Goal: Transaction & Acquisition: Purchase product/service

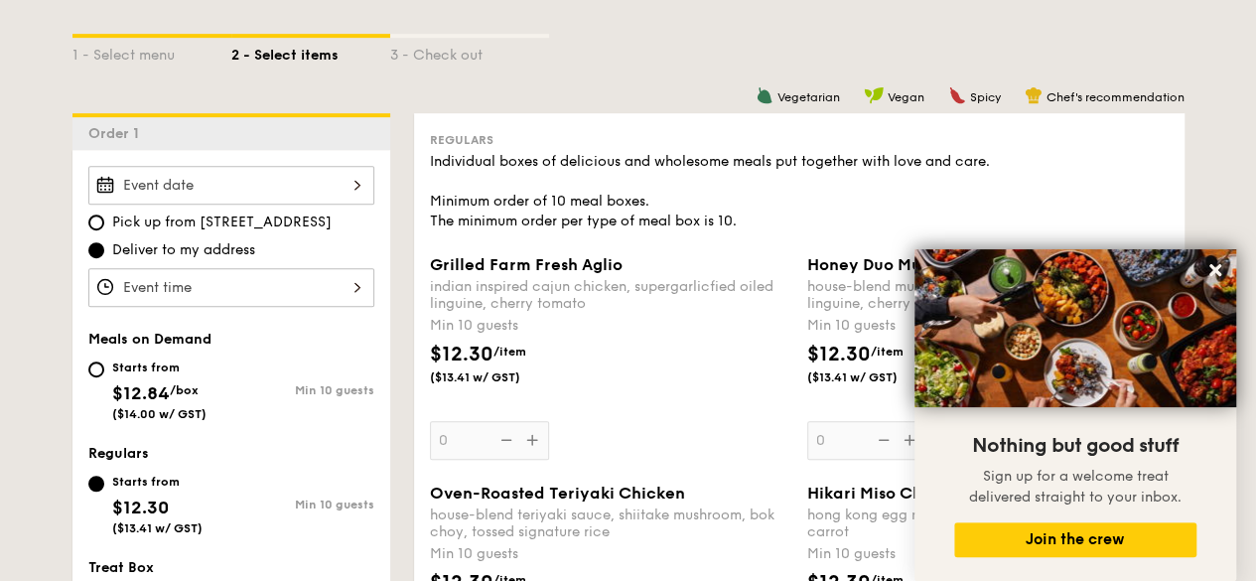
scroll to position [448, 0]
click at [1220, 270] on icon at bounding box center [1216, 270] width 18 height 18
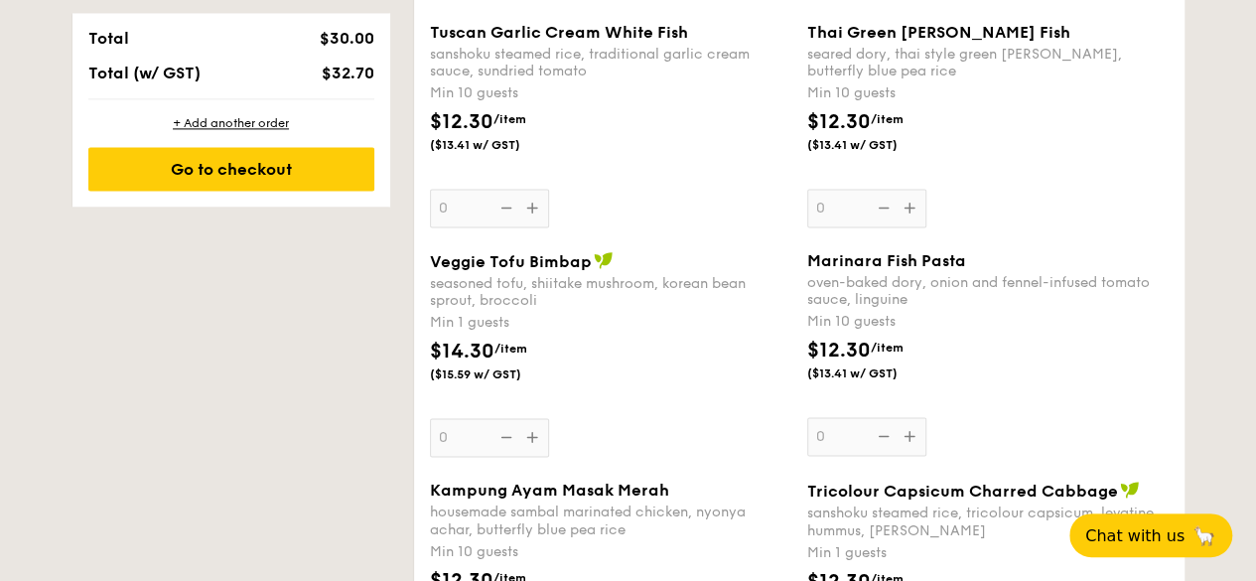
scroll to position [1368, 0]
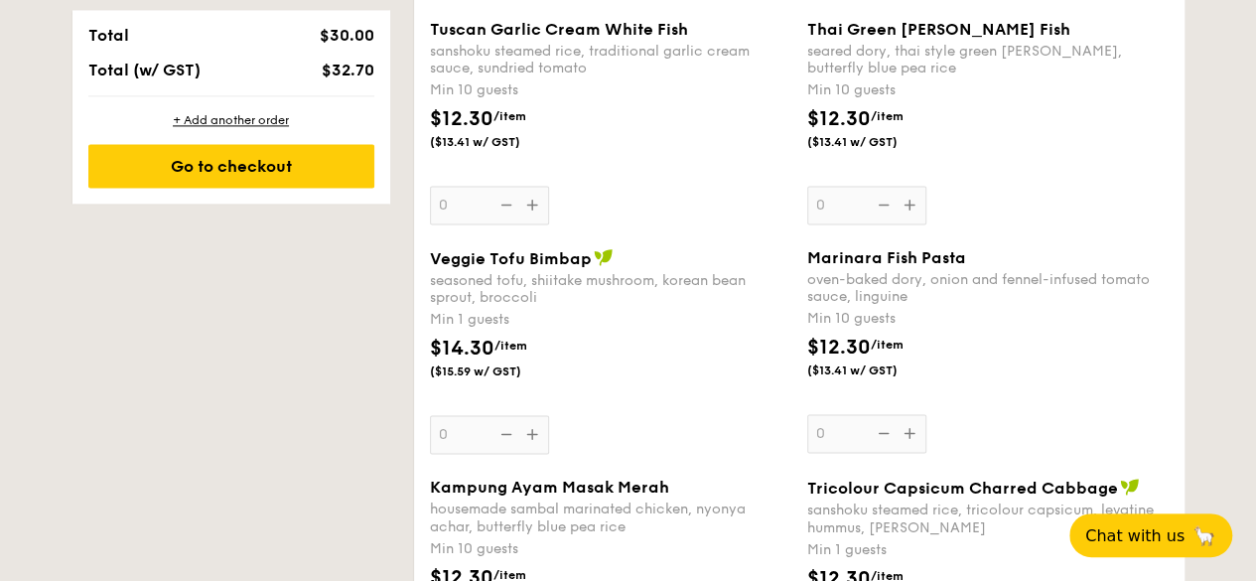
click at [478, 311] on div "Min 1 guests" at bounding box center [611, 320] width 362 height 20
click at [478, 415] on input "0" at bounding box center [489, 434] width 119 height 39
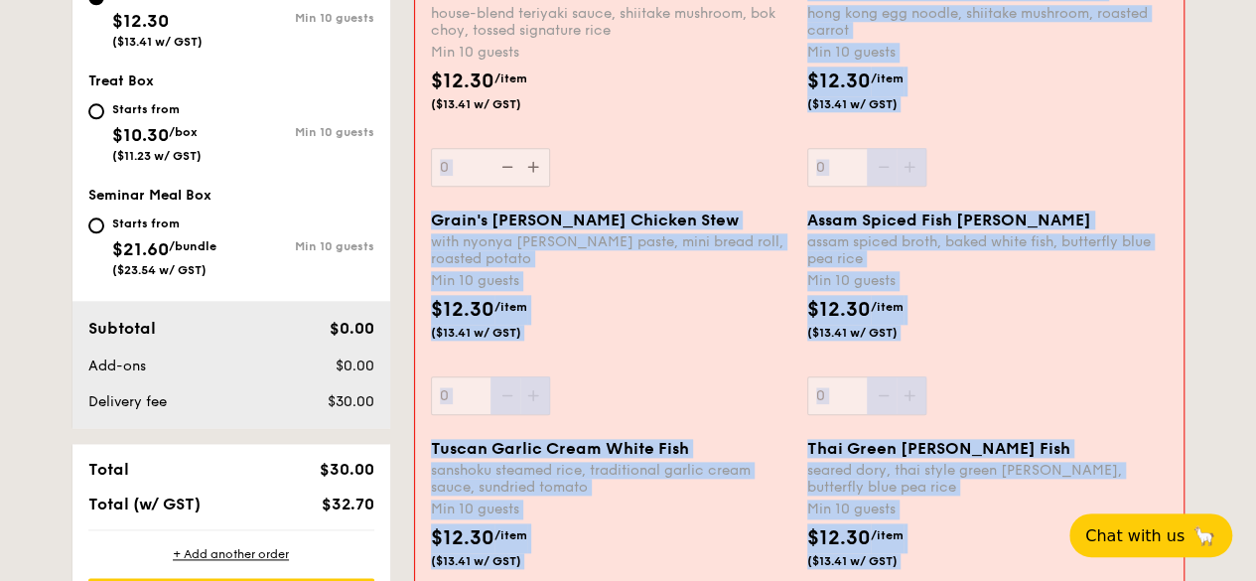
scroll to position [971, 0]
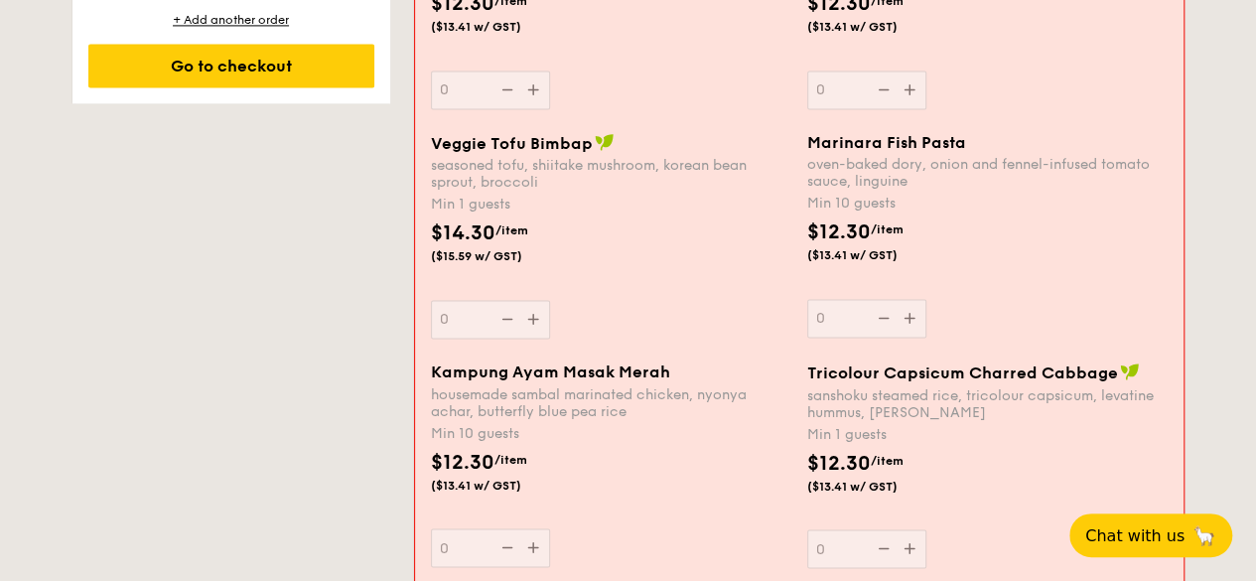
scroll to position [1508, 0]
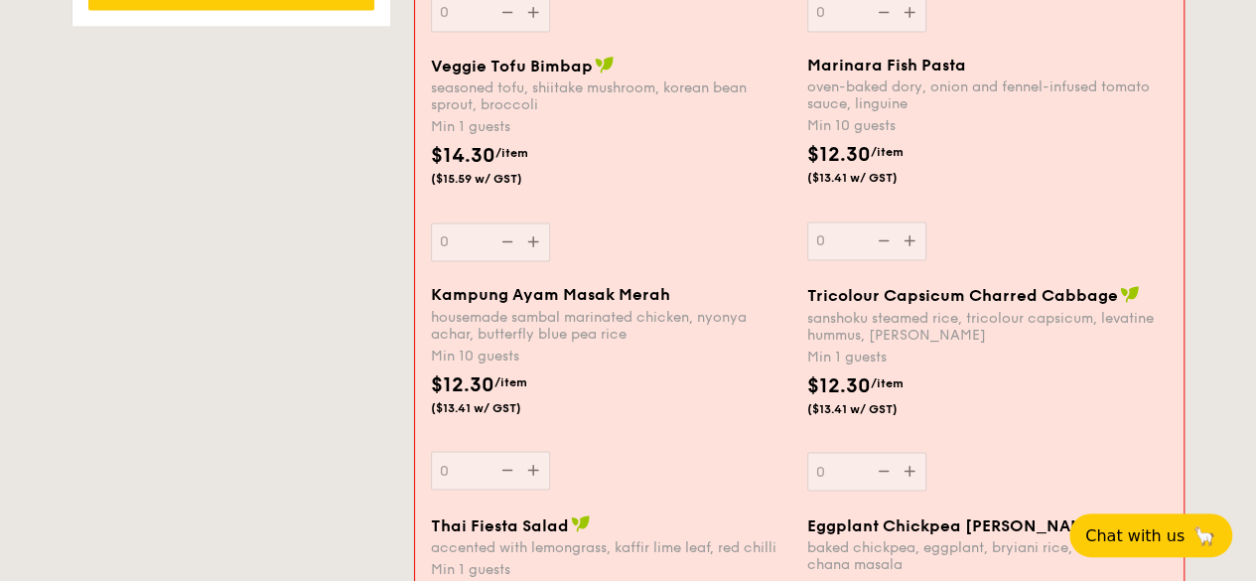
scroll to position [1583, 0]
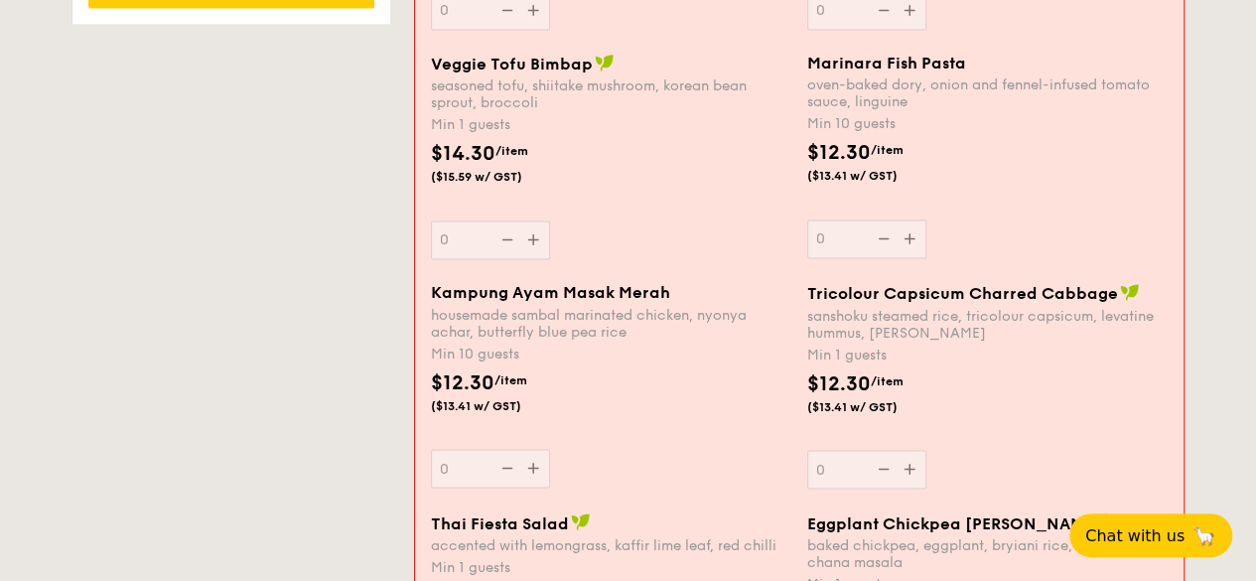
click at [585, 326] on div "housemade sambal marinated chicken, nyonya achar, butterfly blue pea rice" at bounding box center [611, 323] width 361 height 34
click at [550, 449] on input "0" at bounding box center [490, 468] width 119 height 39
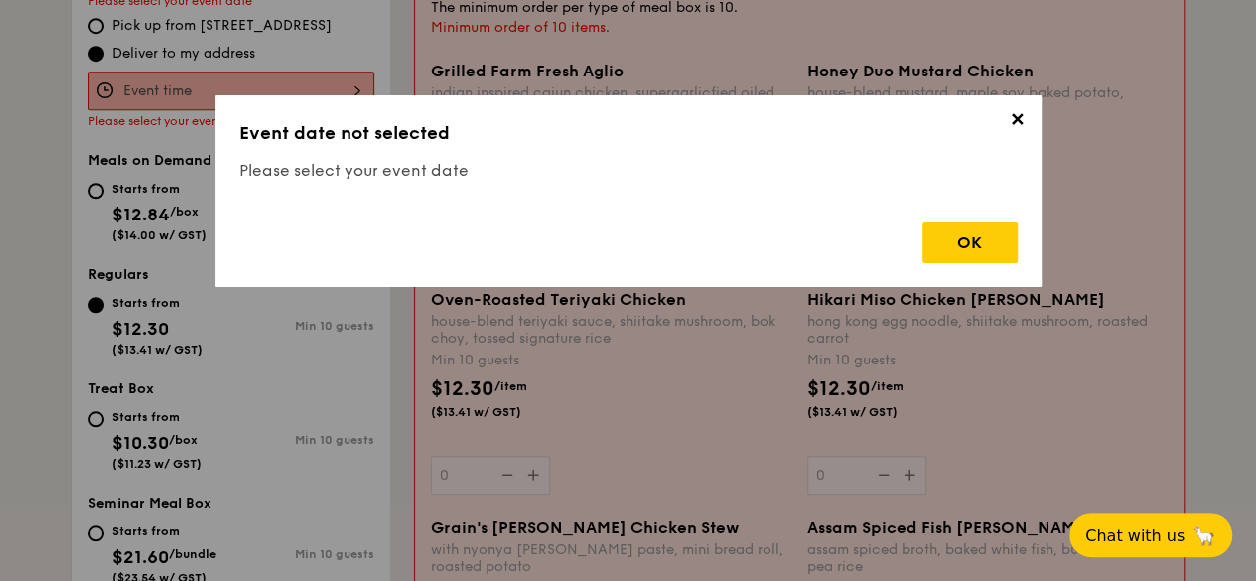
scroll to position [531, 0]
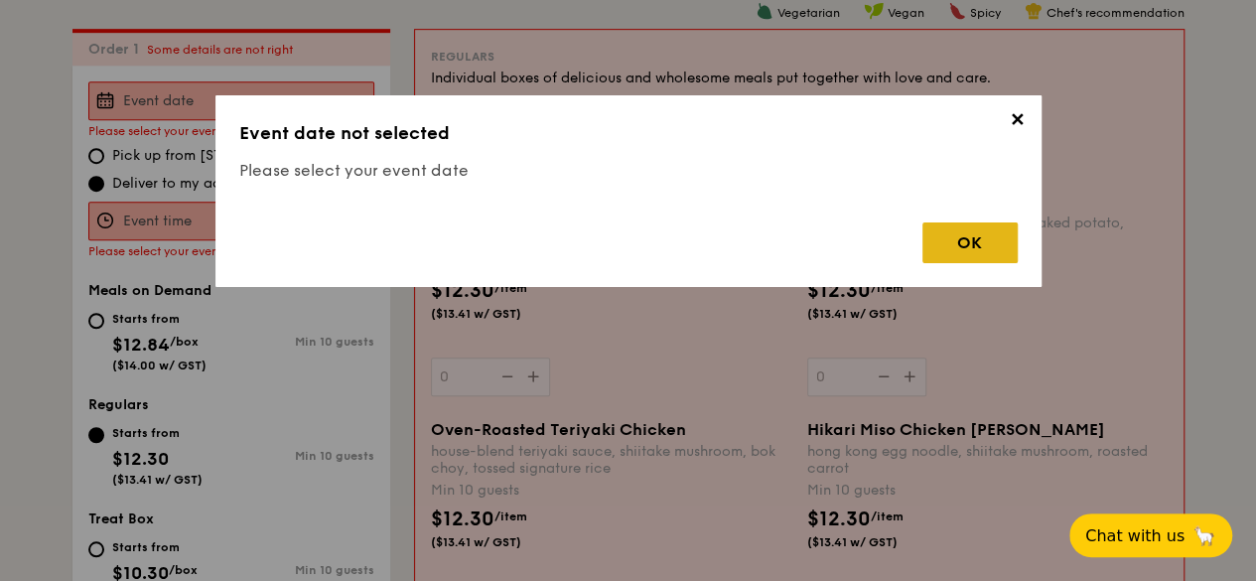
click at [965, 234] on div "OK" at bounding box center [970, 242] width 95 height 41
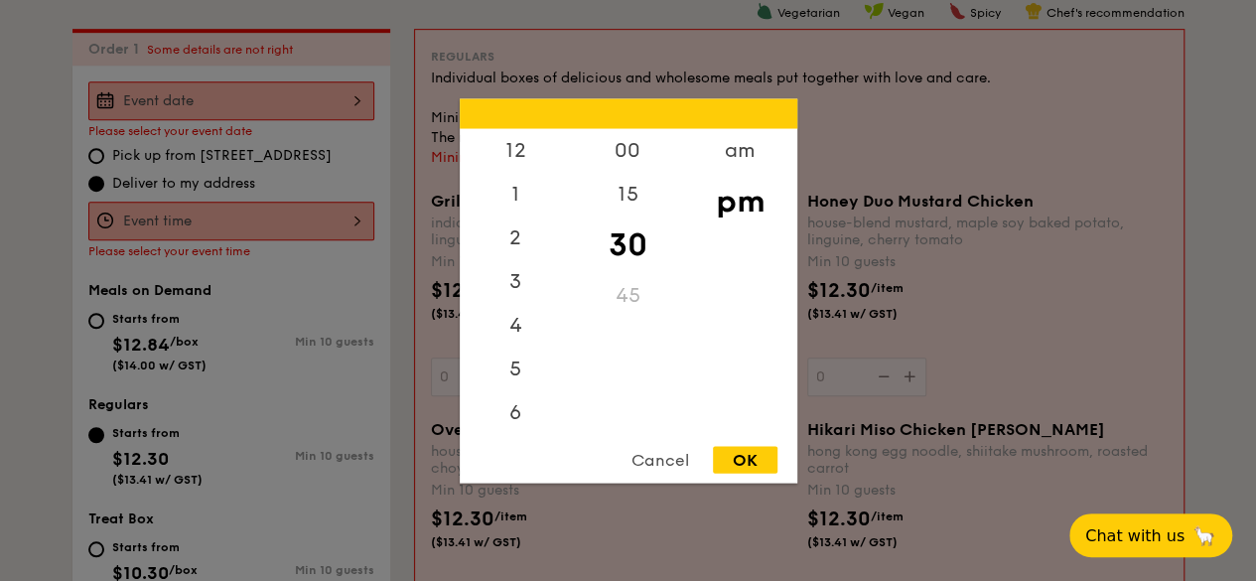
click at [326, 222] on div "12 1 2 3 4 5 6 7 8 9 10 11 00 15 30 45 am pm Cancel OK" at bounding box center [231, 221] width 286 height 39
click at [300, 142] on div at bounding box center [628, 290] width 1256 height 581
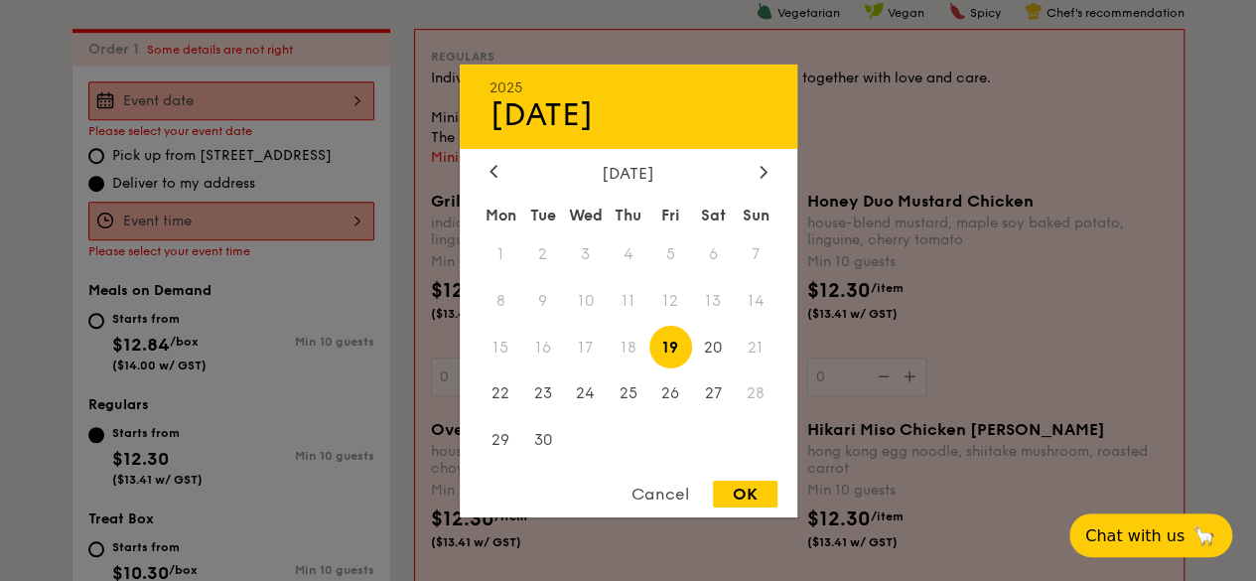
click at [348, 96] on div "2025 Sep [DATE] Tue Wed Thu Fri Sat Sun 1 2 3 4 5 6 7 8 9 10 11 12 13 14 15 16 …" at bounding box center [231, 100] width 286 height 39
click at [542, 400] on span "23" at bounding box center [542, 393] width 43 height 43
click at [749, 499] on div "OK" at bounding box center [745, 494] width 65 height 27
type input "[DATE]"
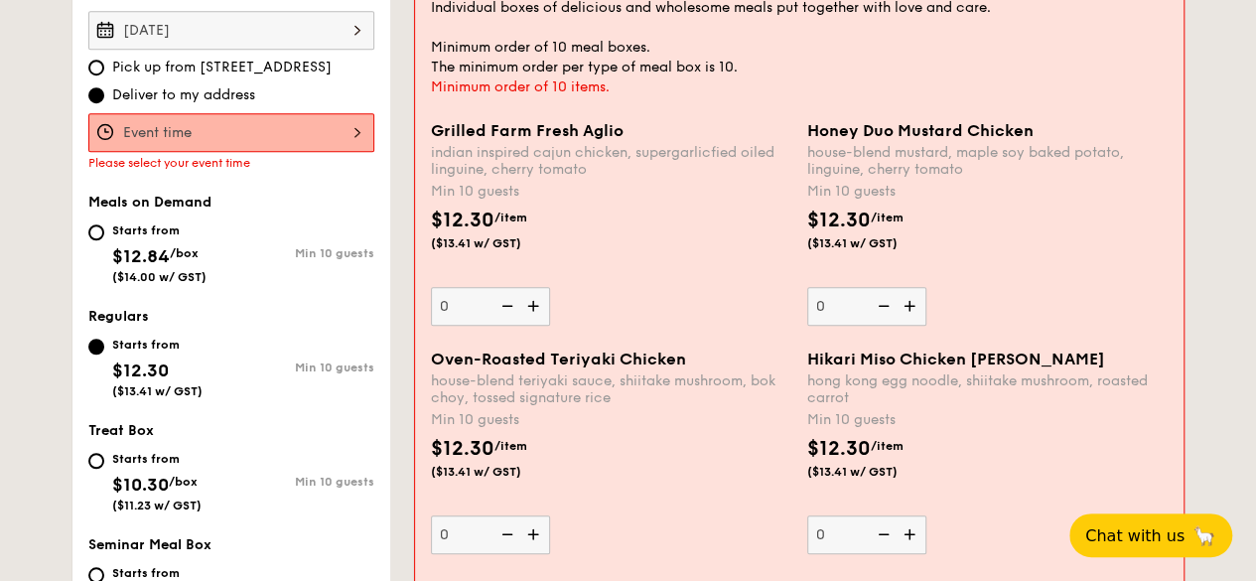
scroll to position [601, 0]
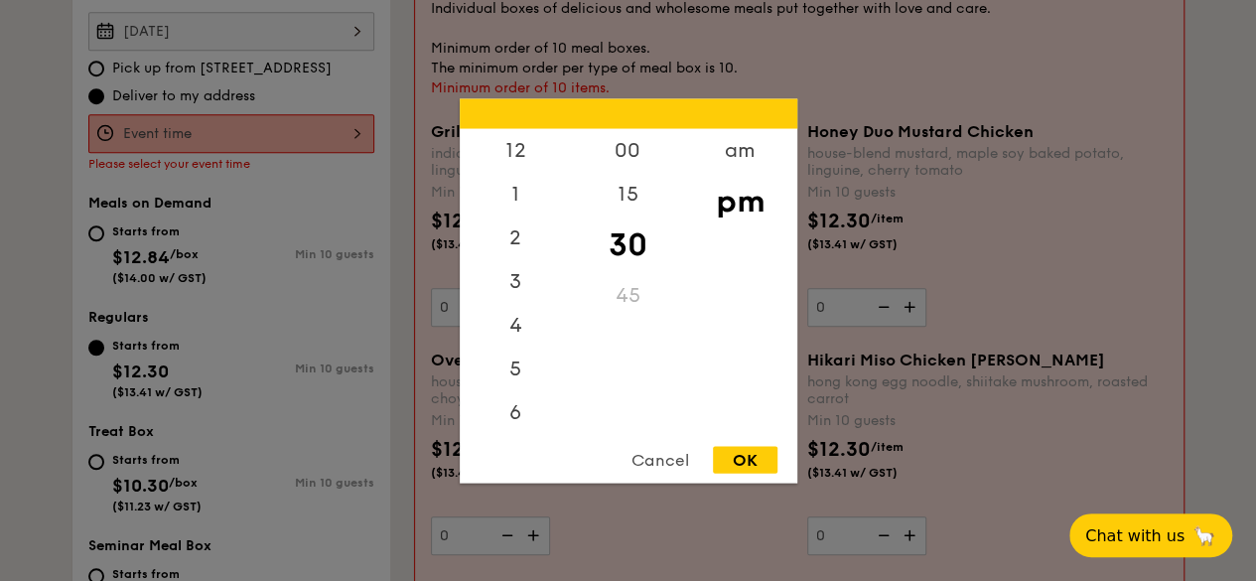
click at [329, 124] on div "12 1 2 3 4 5 6 7 8 9 10 11 00 15 30 45 am pm Cancel OK" at bounding box center [231, 133] width 286 height 39
click at [511, 144] on div "2" at bounding box center [516, 157] width 112 height 58
click at [529, 170] on div "12" at bounding box center [516, 157] width 112 height 58
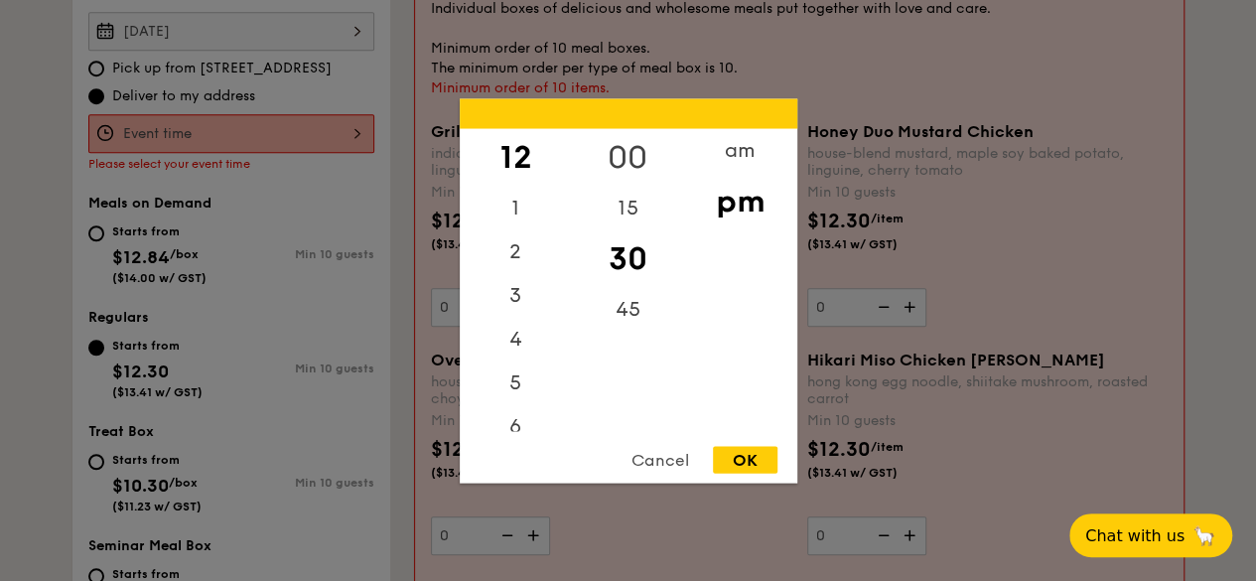
click at [621, 165] on div "00" at bounding box center [628, 157] width 112 height 58
click at [745, 460] on div "OK" at bounding box center [745, 459] width 65 height 27
type input "12:00PM"
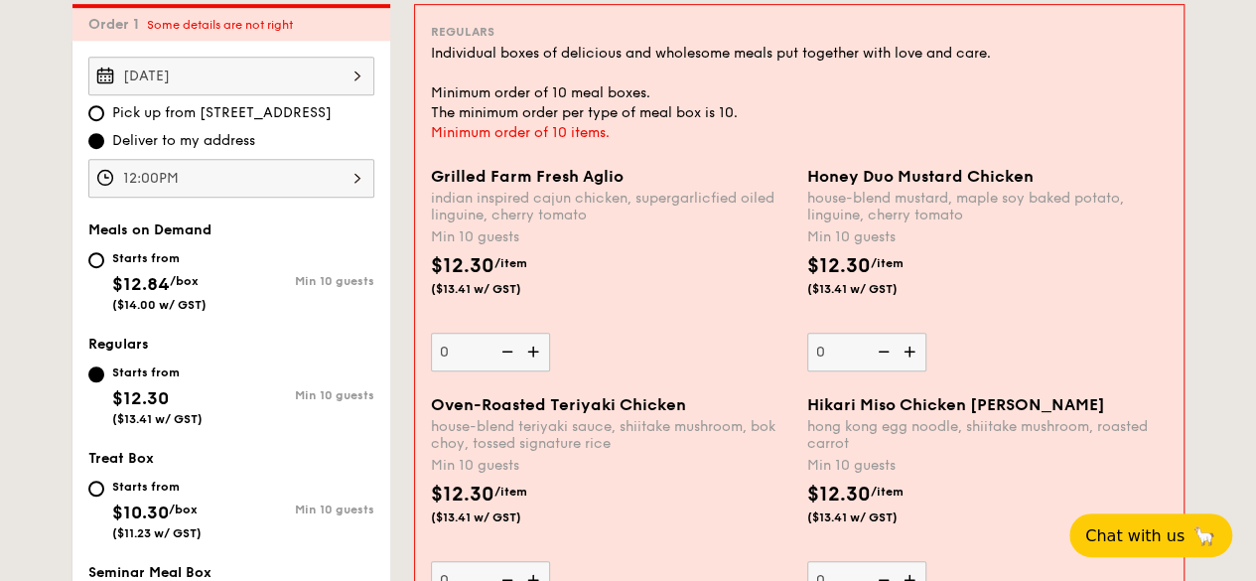
scroll to position [557, 0]
click at [536, 357] on img at bounding box center [535, 351] width 30 height 38
click at [536, 357] on input "0" at bounding box center [490, 351] width 119 height 39
click at [536, 357] on div "Grilled Farm Fresh Aglio indian inspired cajun chicken, supergarlicfied oiled l…" at bounding box center [799, 280] width 753 height 228
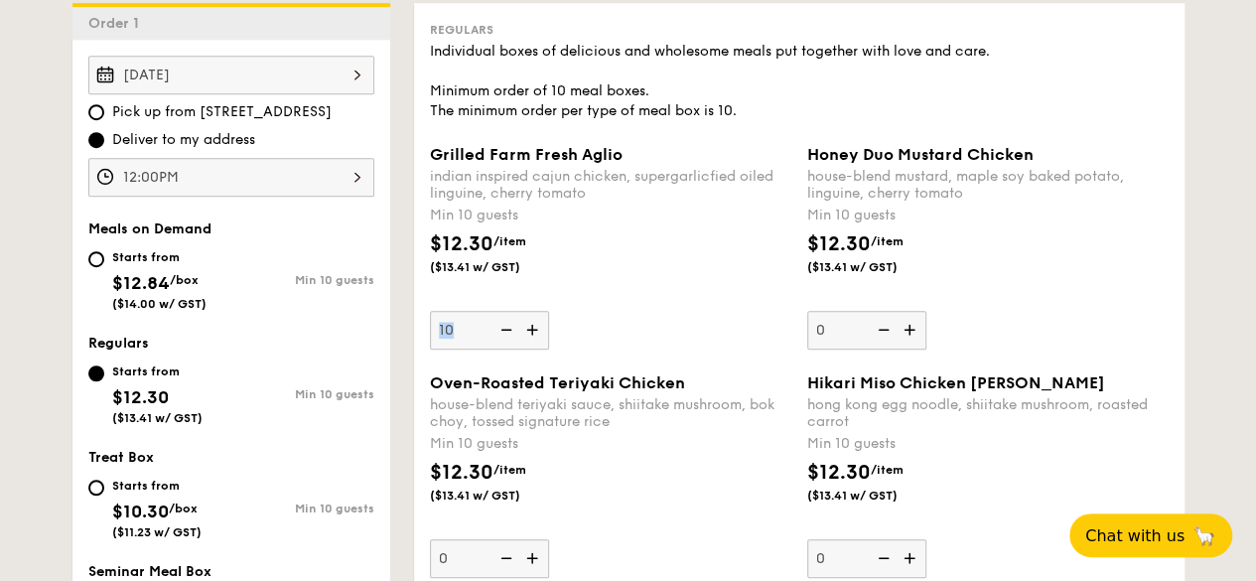
click at [536, 357] on div "Grilled Farm Fresh Aglio indian inspired cajun chicken, supergarlicfied oiled l…" at bounding box center [799, 259] width 755 height 228
click at [535, 326] on img at bounding box center [534, 330] width 30 height 38
click at [535, 326] on input "10" at bounding box center [489, 330] width 119 height 39
click at [507, 329] on img at bounding box center [505, 330] width 30 height 38
click at [507, 329] on input "11" at bounding box center [489, 330] width 119 height 39
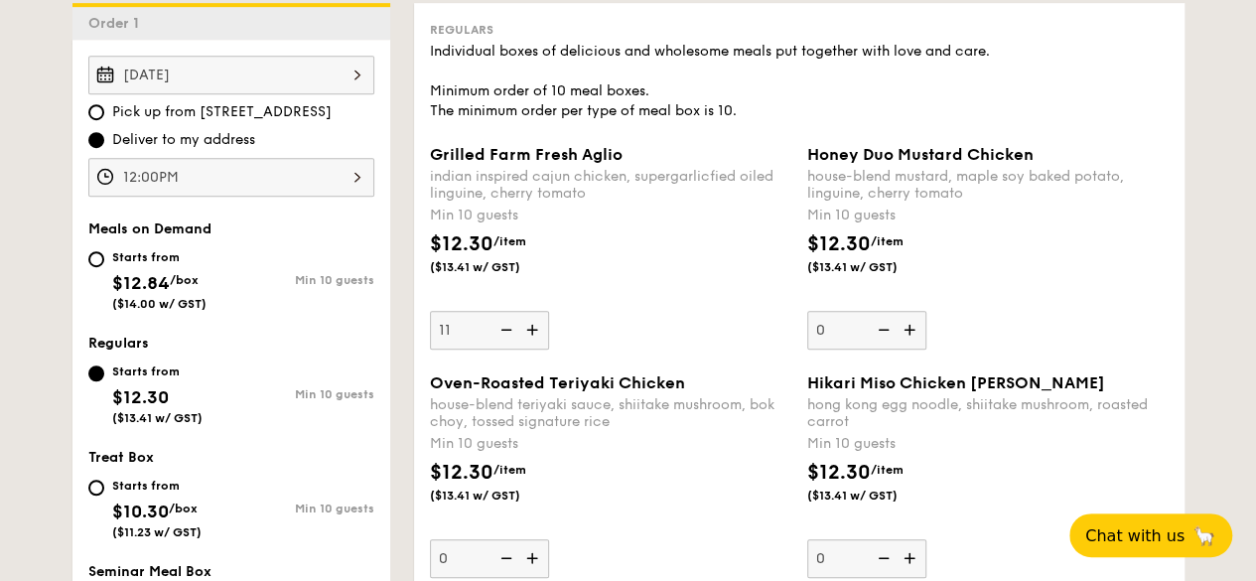
type input "10"
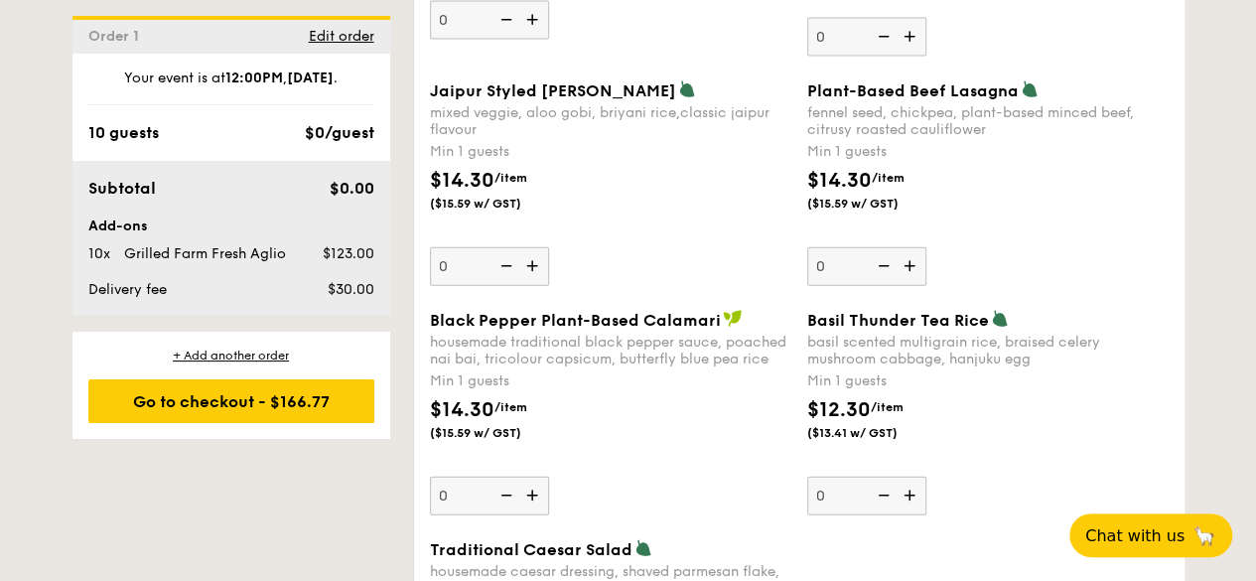
scroll to position [2226, 0]
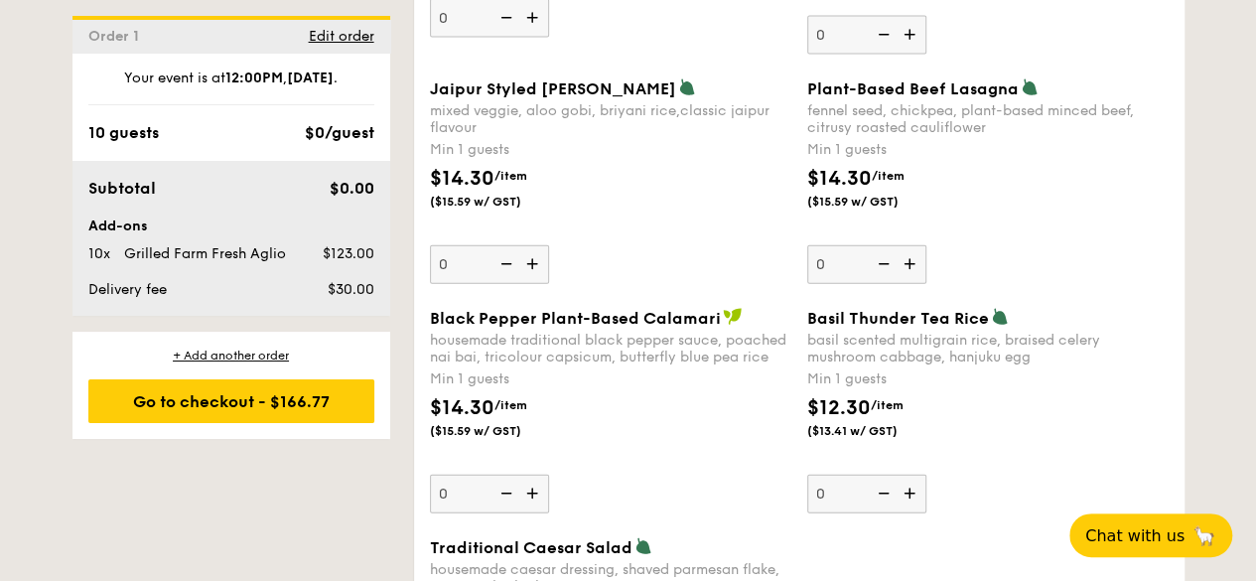
click at [913, 476] on img at bounding box center [912, 494] width 30 height 38
click at [913, 476] on input "0" at bounding box center [867, 494] width 119 height 39
type input "1"
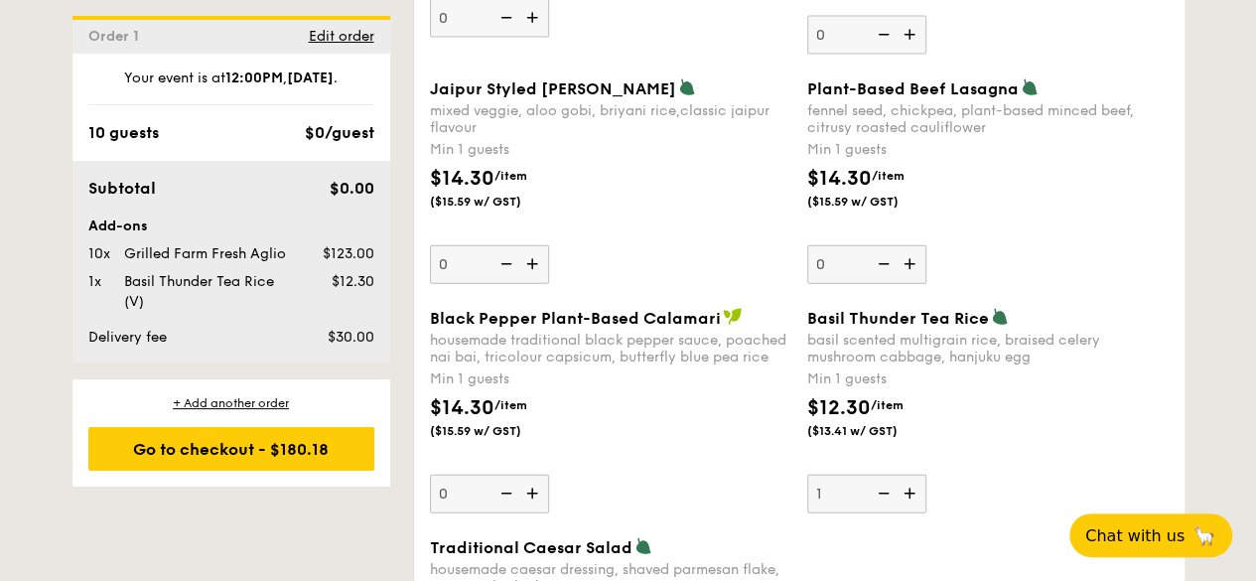
click at [715, 454] on div "Black Pepper Plant-Based Calamari housemade traditional black pepper sauce, poa…" at bounding box center [611, 411] width 362 height 206
click at [549, 475] on input "0" at bounding box center [489, 494] width 119 height 39
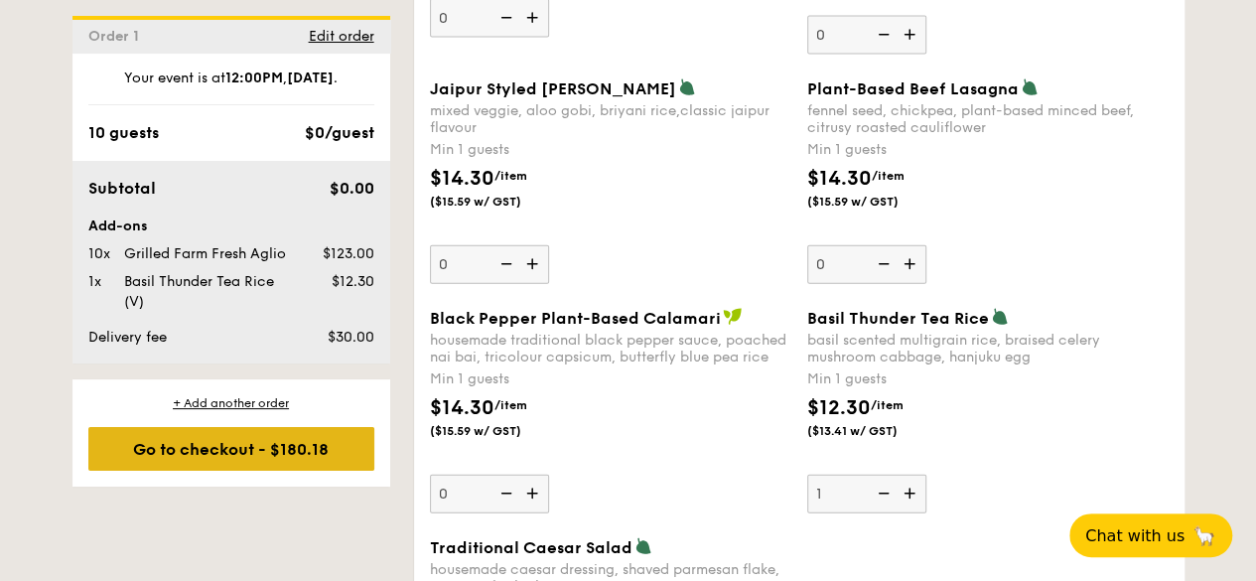
click at [205, 441] on div "Go to checkout - $180.18" at bounding box center [231, 449] width 286 height 44
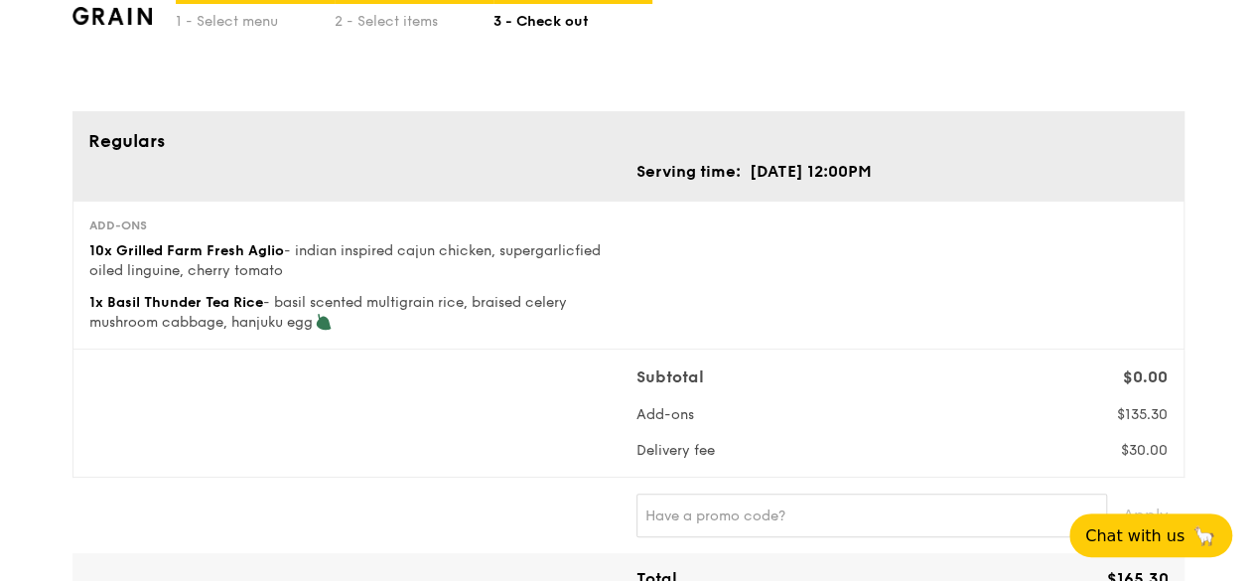
scroll to position [47, 0]
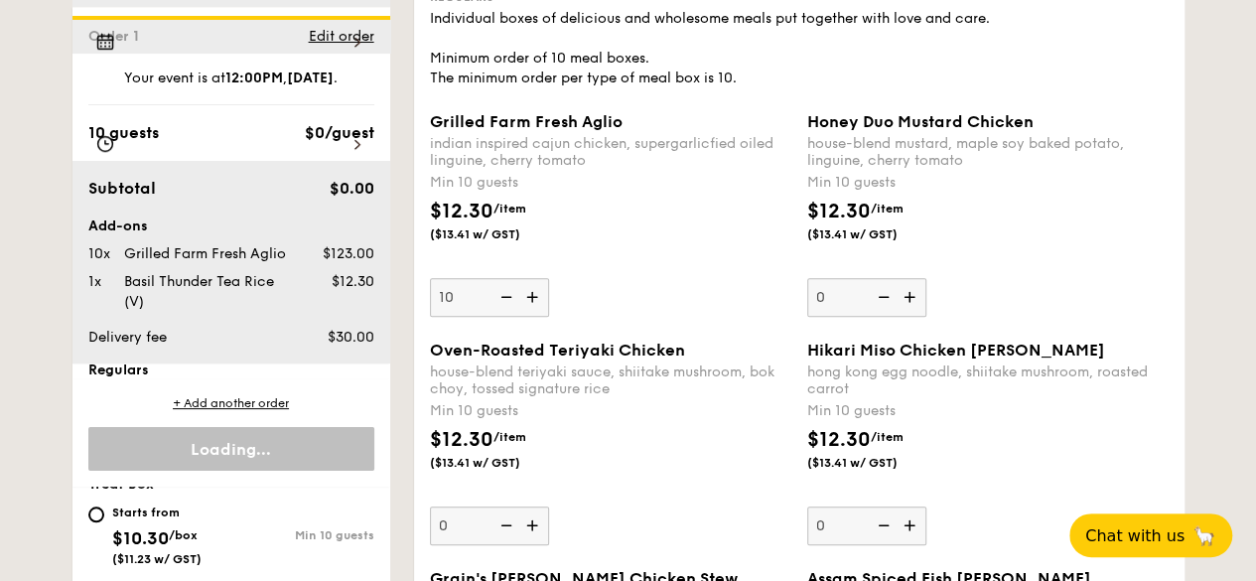
scroll to position [5826, 0]
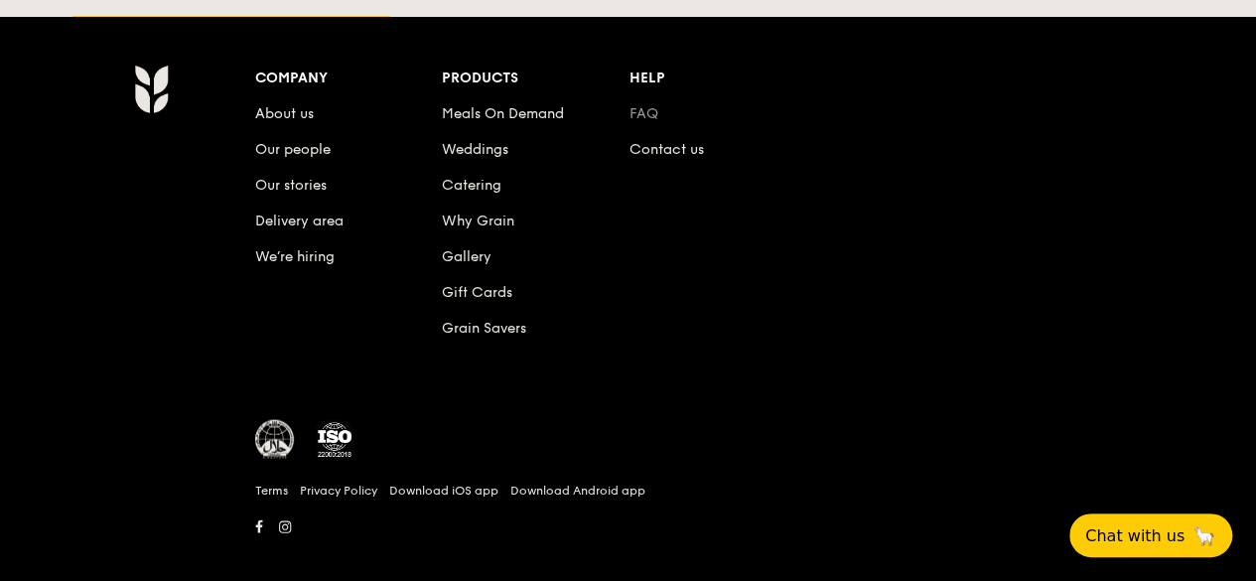
click at [650, 105] on link "FAQ" at bounding box center [644, 113] width 29 height 17
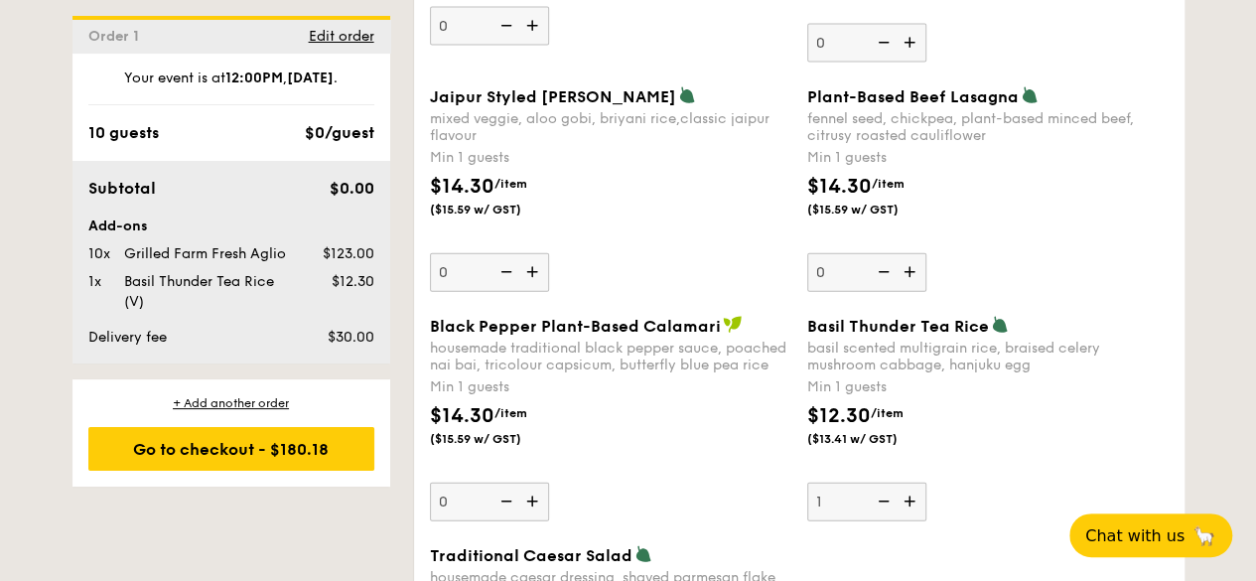
scroll to position [2217, 0]
click at [341, 28] on span "Edit order" at bounding box center [342, 36] width 66 height 17
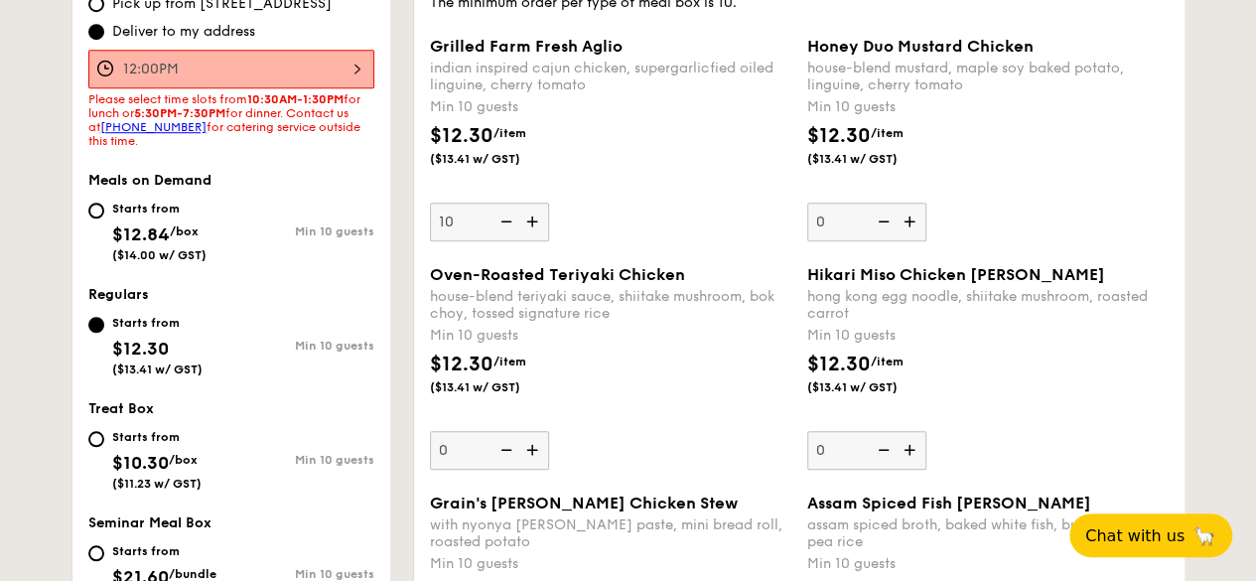
scroll to position [530, 0]
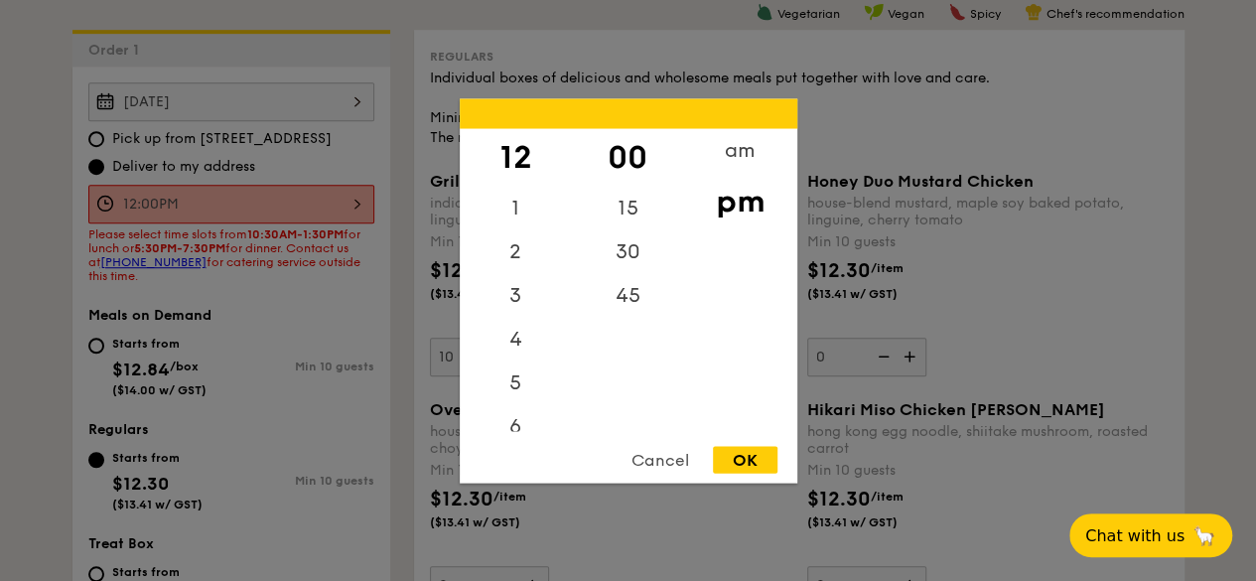
click at [320, 196] on div "12:00PM 12 1 2 3 4 5 6 7 8 9 10 11 00 15 30 45 am pm Cancel OK" at bounding box center [231, 204] width 286 height 39
click at [498, 199] on div "1" at bounding box center [516, 215] width 112 height 58
click at [509, 158] on div "12" at bounding box center [516, 157] width 112 height 58
click at [626, 293] on div "45" at bounding box center [628, 302] width 112 height 58
click at [744, 448] on div "OK" at bounding box center [745, 459] width 65 height 27
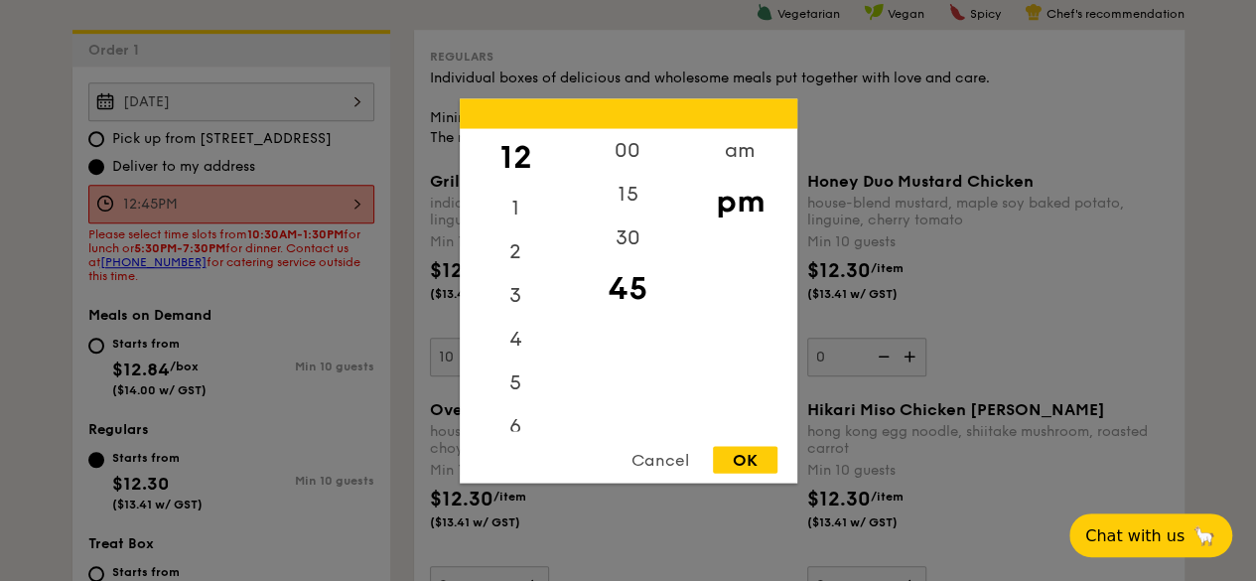
click at [223, 207] on div "12:45PM 12 1 2 3 4 5 6 7 8 9 10 11 00 15 30 45 am pm Cancel OK" at bounding box center [231, 204] width 286 height 39
click at [745, 462] on div "OK" at bounding box center [745, 459] width 65 height 27
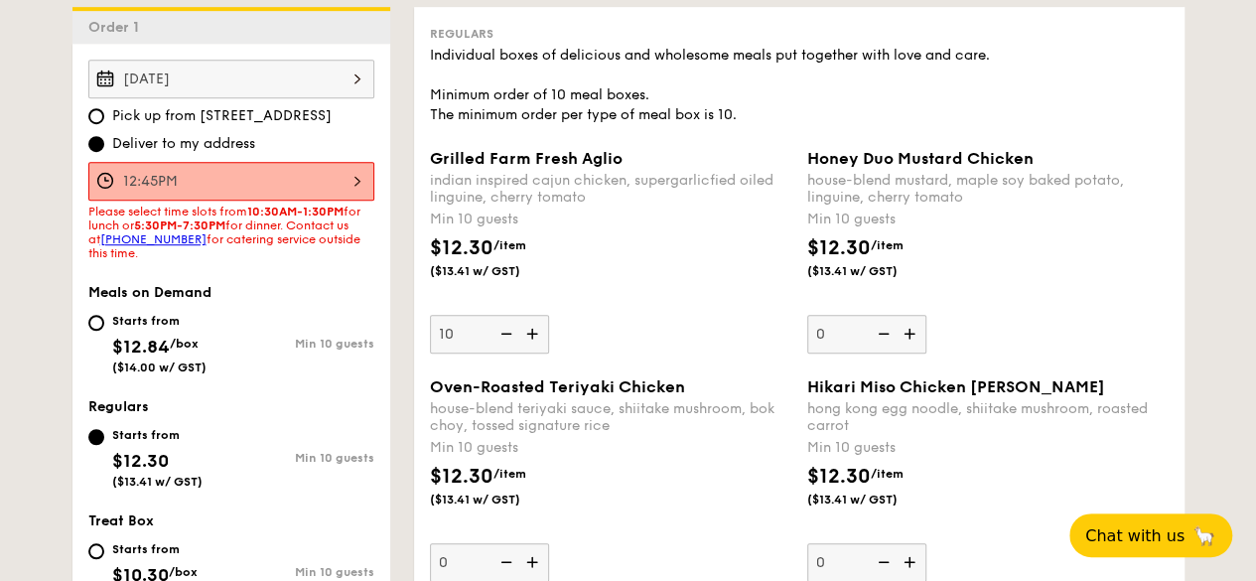
scroll to position [554, 0]
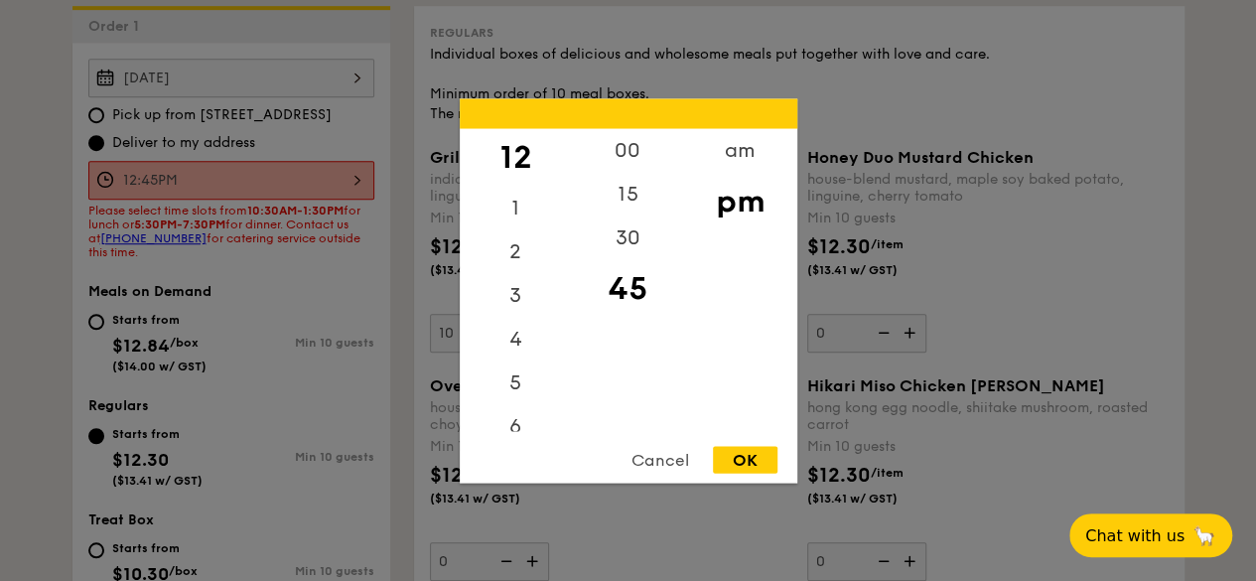
click at [287, 165] on div "12:45PM 12 1 2 3 4 5 6 7 8 9 10 11 00 15 30 45 am pm Cancel OK" at bounding box center [231, 180] width 286 height 39
click at [197, 121] on div at bounding box center [628, 290] width 1256 height 581
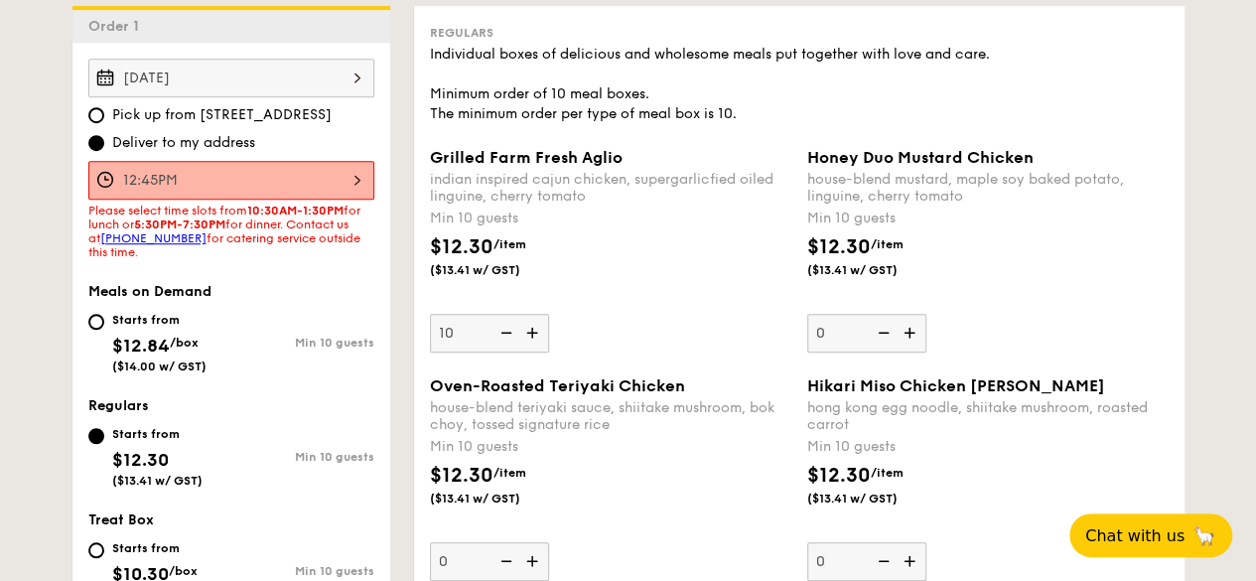
click at [205, 69] on div "[DATE]" at bounding box center [231, 78] width 286 height 39
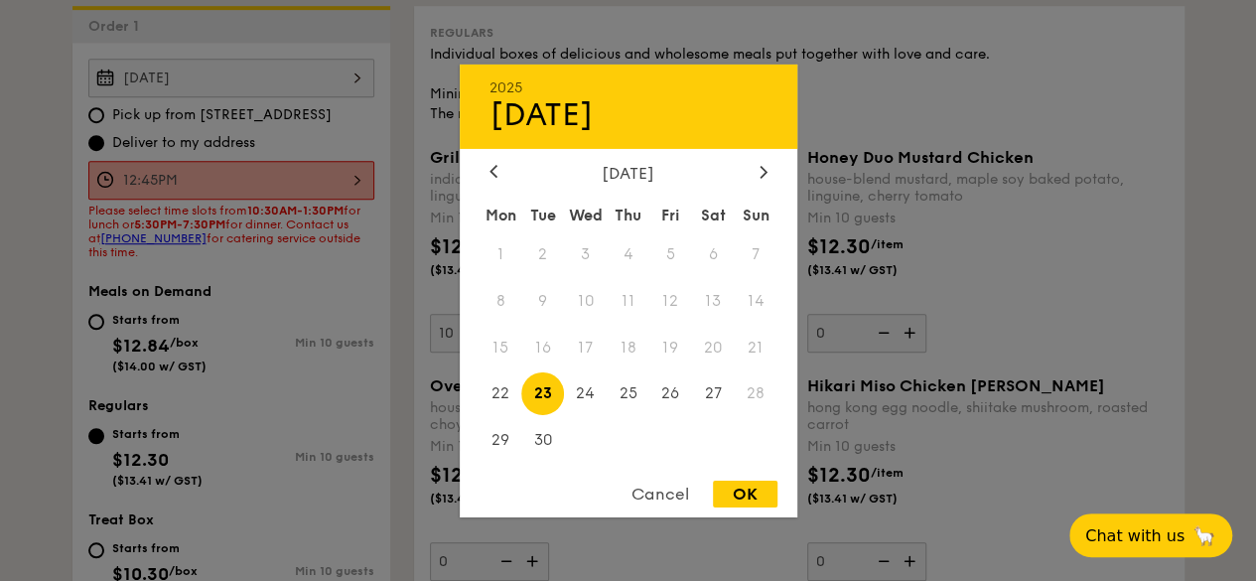
click at [730, 353] on span "20" at bounding box center [713, 347] width 43 height 43
click at [512, 400] on span "22" at bounding box center [501, 393] width 43 height 43
click at [552, 402] on span "23" at bounding box center [542, 393] width 43 height 43
click at [759, 486] on div "OK" at bounding box center [745, 494] width 65 height 27
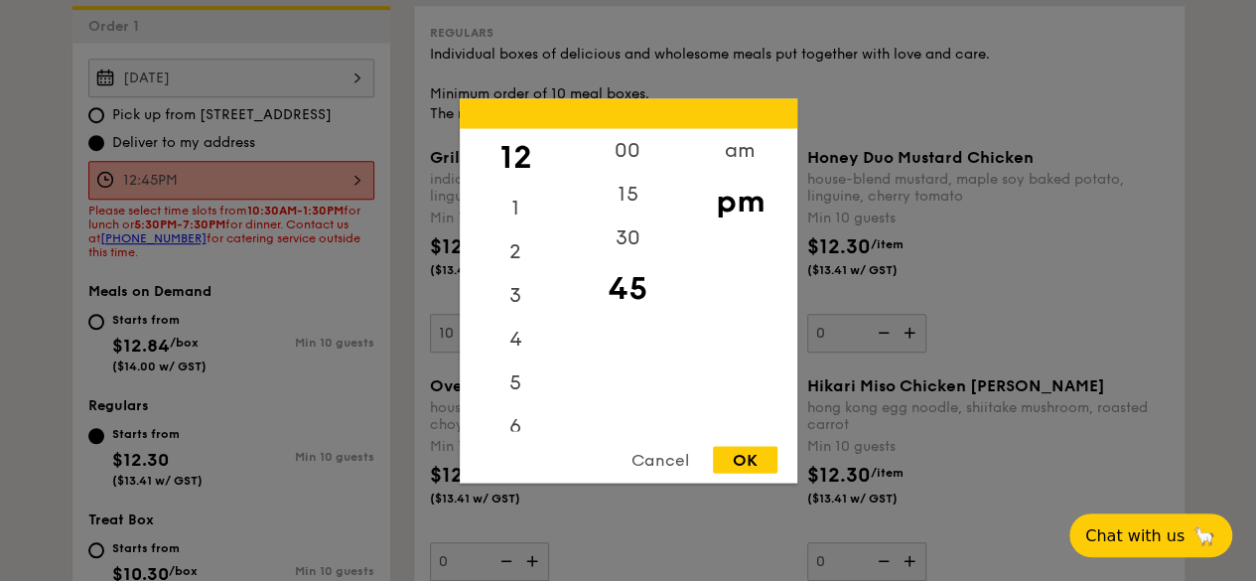
click at [331, 190] on div "12:45PM 12 1 2 3 4 5 6 7 8 9 10 11 00 15 30 45 am pm Cancel OK" at bounding box center [231, 180] width 286 height 39
click at [729, 148] on div "am" at bounding box center [740, 157] width 112 height 58
click at [734, 206] on div "pm" at bounding box center [740, 215] width 112 height 58
click at [534, 196] on div "1" at bounding box center [516, 215] width 112 height 58
click at [616, 149] on div "00" at bounding box center [628, 157] width 112 height 58
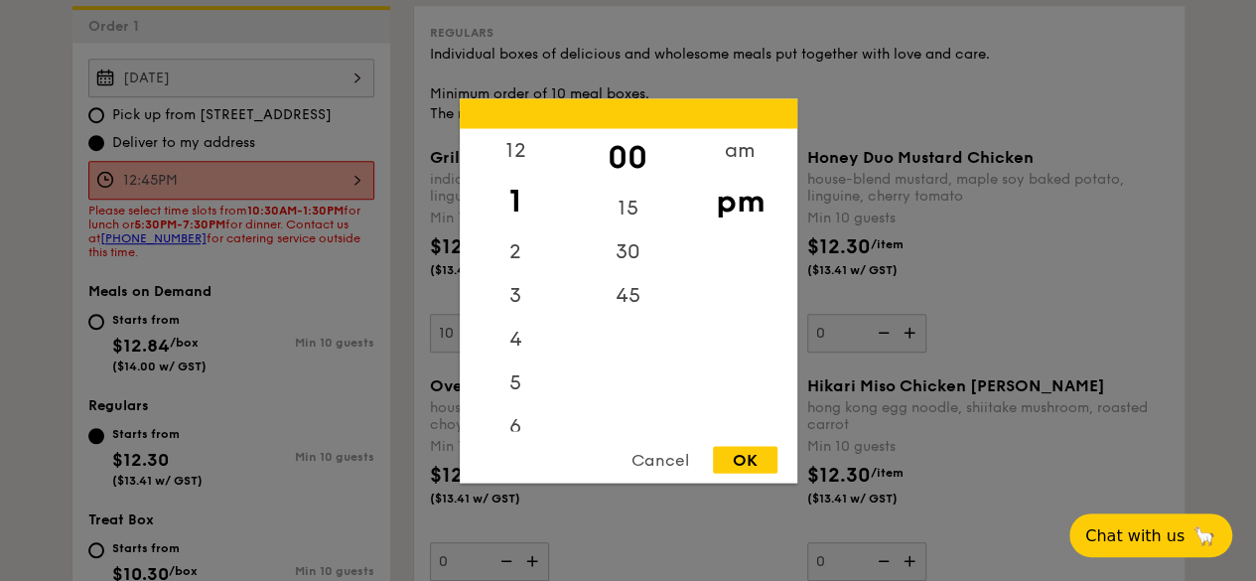
click at [735, 449] on div "OK" at bounding box center [745, 459] width 65 height 27
type input "1:00PM"
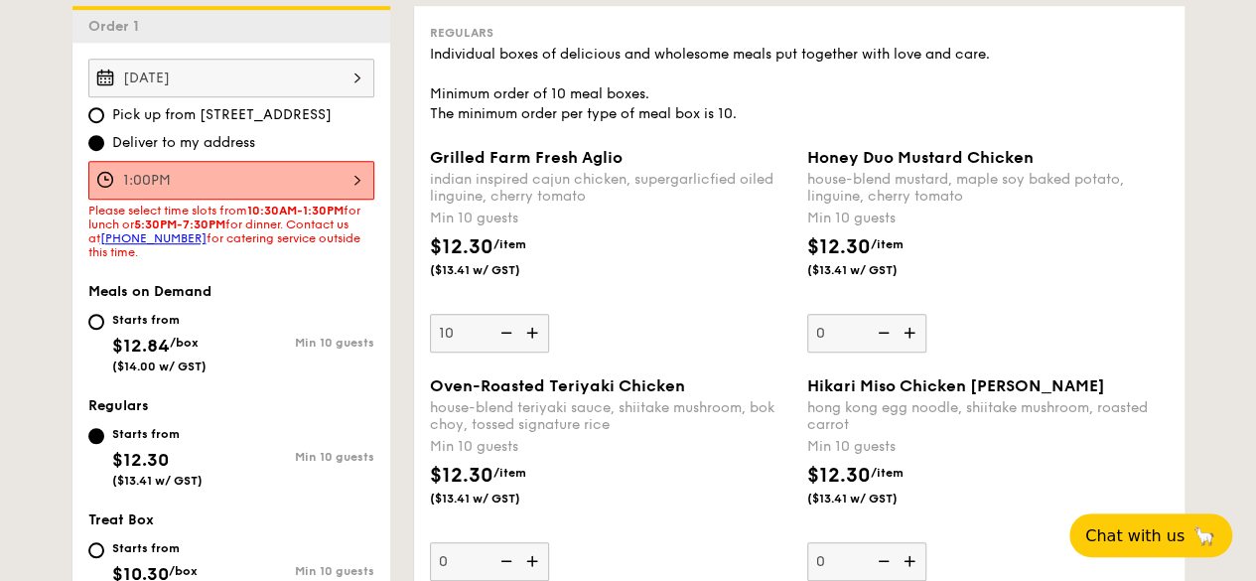
click at [191, 320] on div "Starts from" at bounding box center [159, 320] width 94 height 16
click at [104, 320] on input "Starts from $12.84 /box ($14.00 w/ GST) Min 10 guests" at bounding box center [96, 322] width 16 height 16
radio input "true"
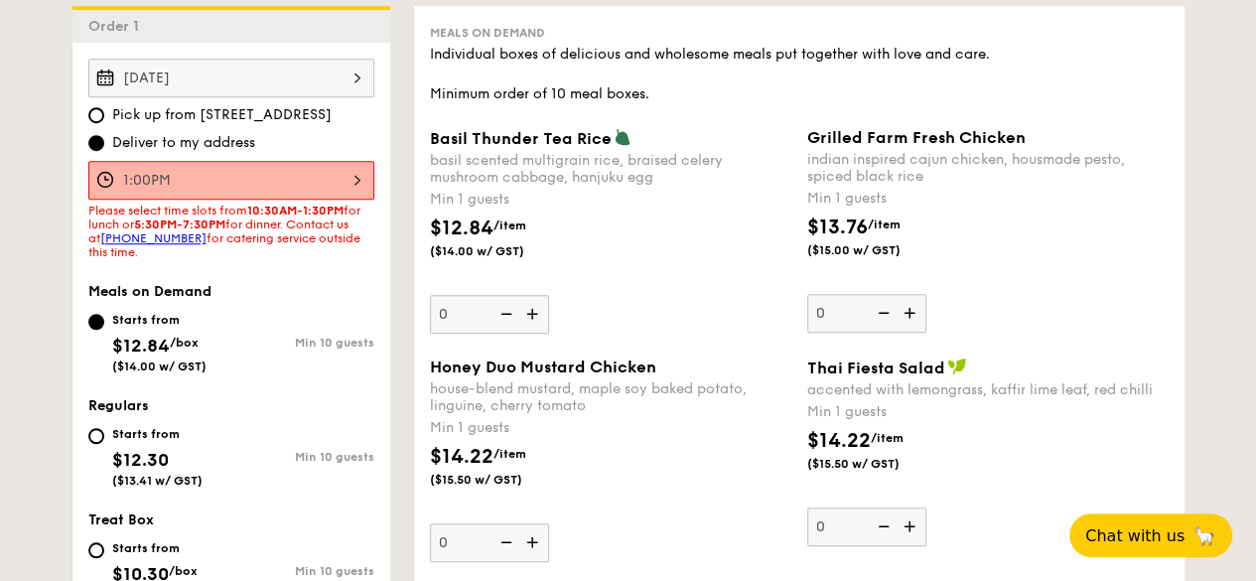
click at [160, 428] on div "Starts from" at bounding box center [157, 434] width 90 height 16
click at [104, 428] on input "Starts from $12.30 ($13.41 w/ GST) Min 10 guests" at bounding box center [96, 436] width 16 height 16
radio input "true"
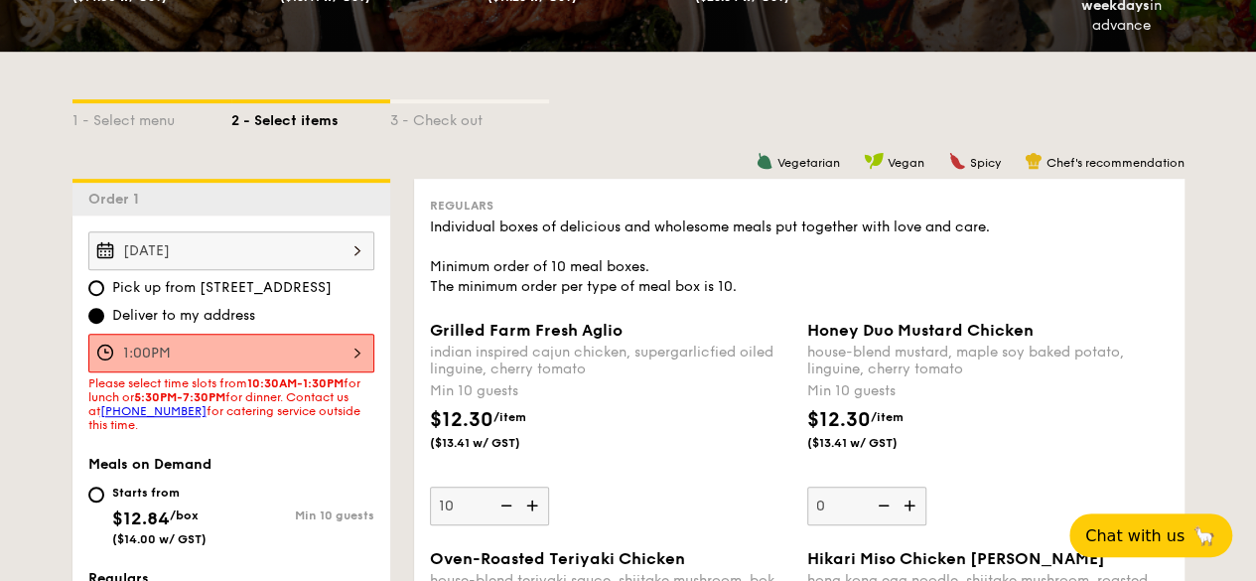
scroll to position [396, 0]
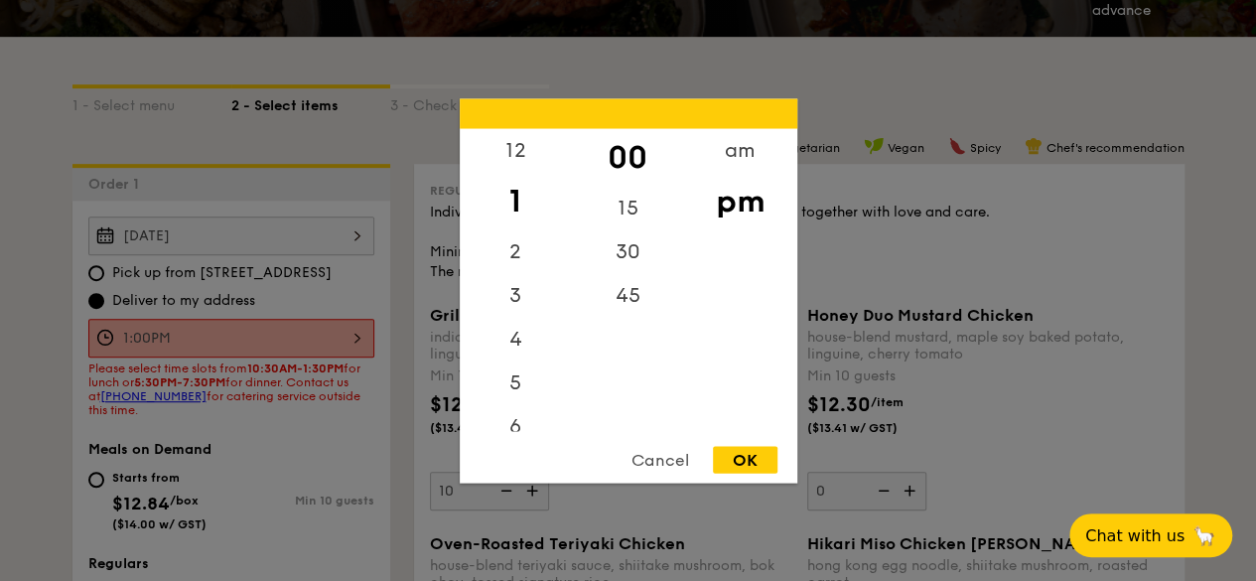
click at [273, 328] on div "1:00PM 12 1 2 3 4 5 6 7 8 9 10 11 00 15 30 45 am pm Cancel OK" at bounding box center [231, 338] width 286 height 39
click at [517, 151] on div "12" at bounding box center [516, 157] width 112 height 58
click at [637, 298] on div "45" at bounding box center [628, 302] width 112 height 58
click at [757, 463] on div "OK" at bounding box center [745, 459] width 65 height 27
type input "12:45PM"
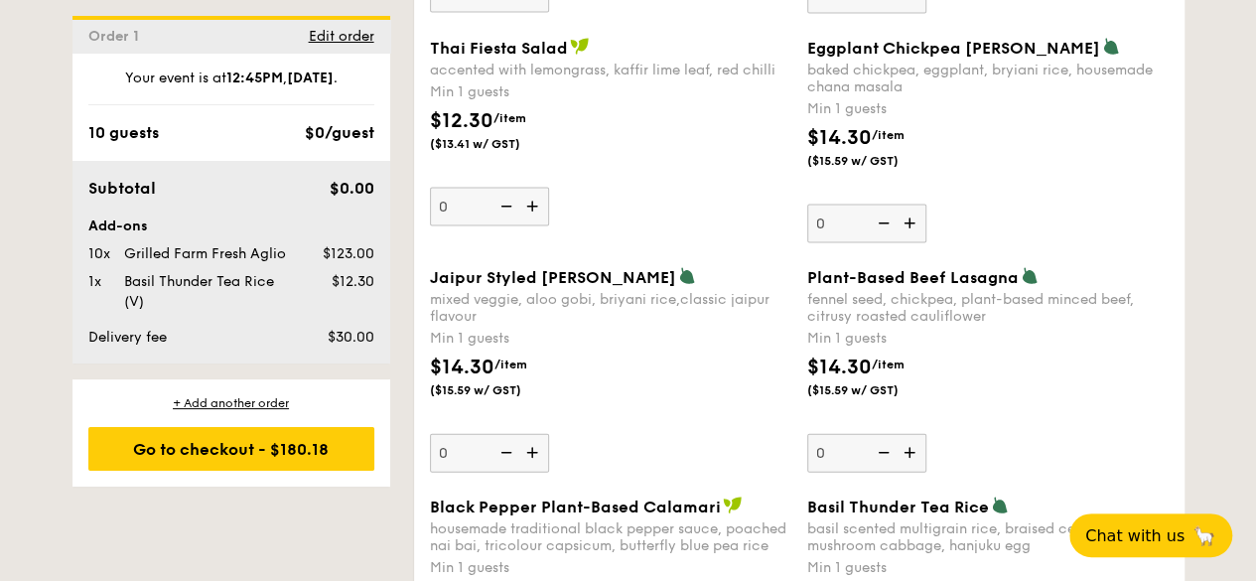
scroll to position [2043, 0]
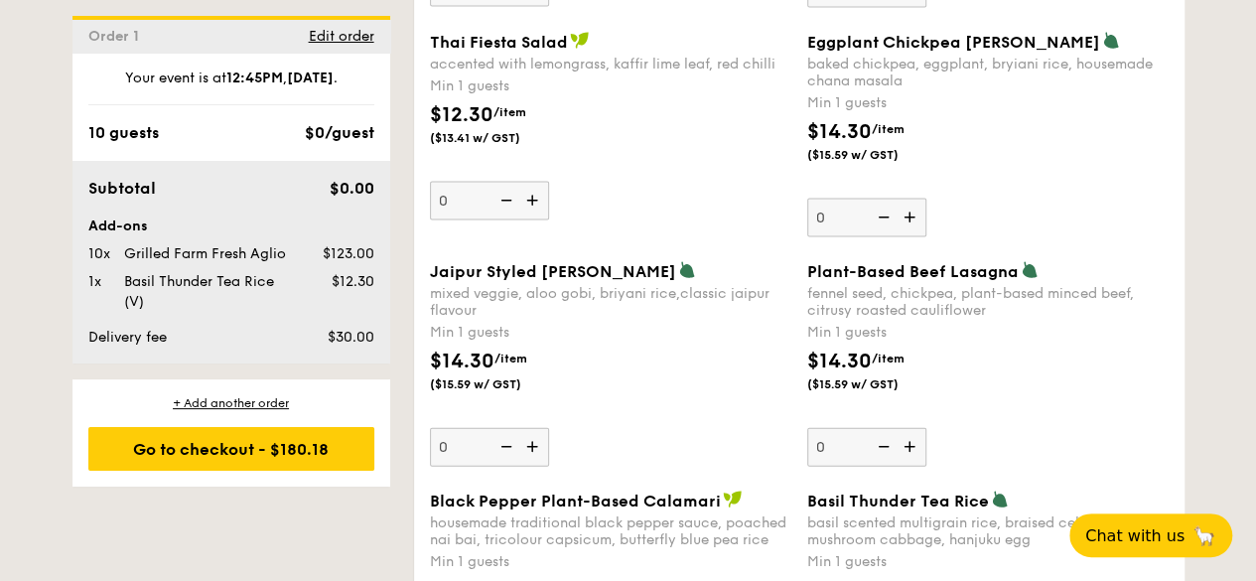
click at [528, 196] on img at bounding box center [534, 201] width 30 height 38
click at [528, 196] on input "0" at bounding box center [489, 201] width 119 height 39
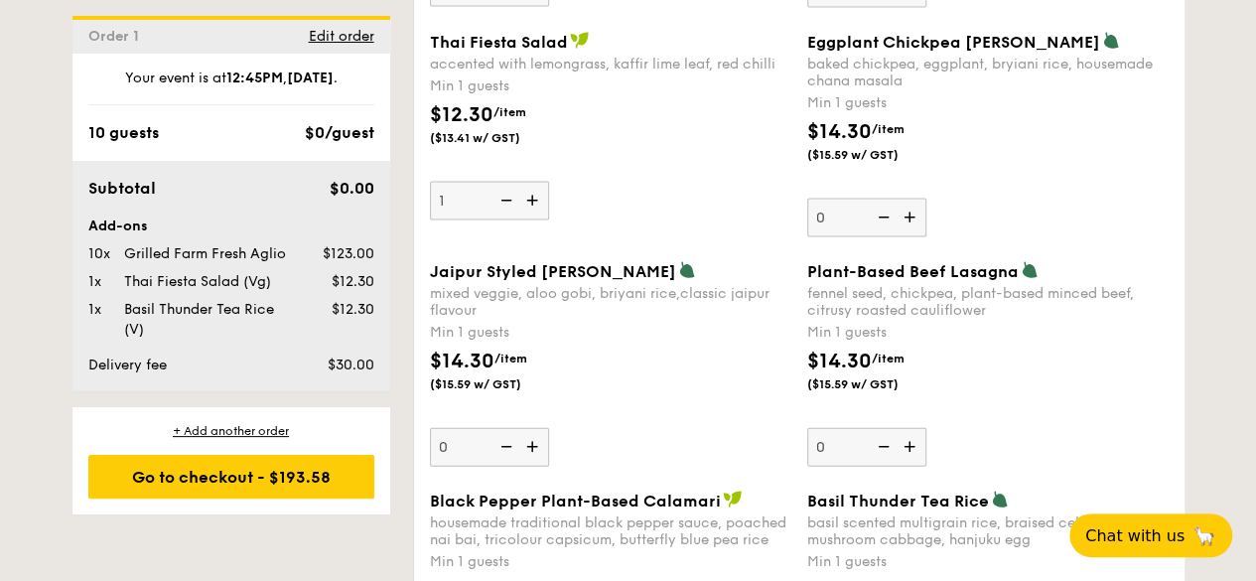
click at [528, 196] on img at bounding box center [534, 201] width 30 height 38
click at [528, 196] on input "1" at bounding box center [489, 201] width 119 height 39
click at [528, 196] on img at bounding box center [534, 201] width 30 height 38
click at [528, 196] on input "2" at bounding box center [489, 201] width 119 height 39
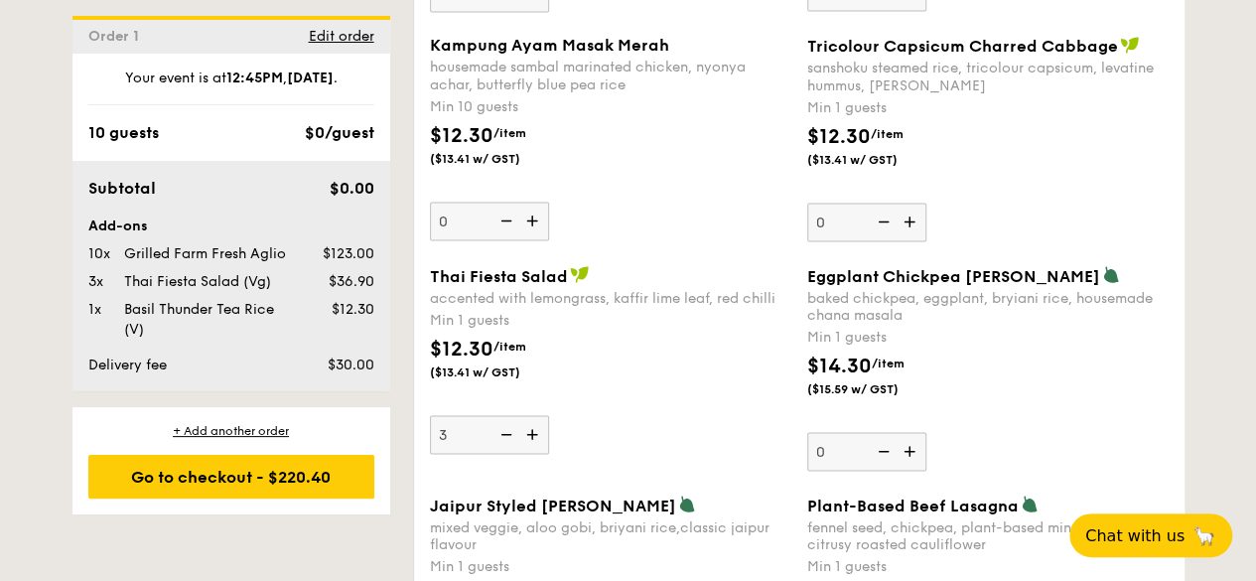
scroll to position [1811, 0]
click at [508, 424] on img at bounding box center [505, 433] width 30 height 38
click at [508, 424] on input "3" at bounding box center [489, 433] width 119 height 39
click at [508, 424] on img at bounding box center [505, 433] width 30 height 38
click at [508, 424] on input "2" at bounding box center [489, 433] width 119 height 39
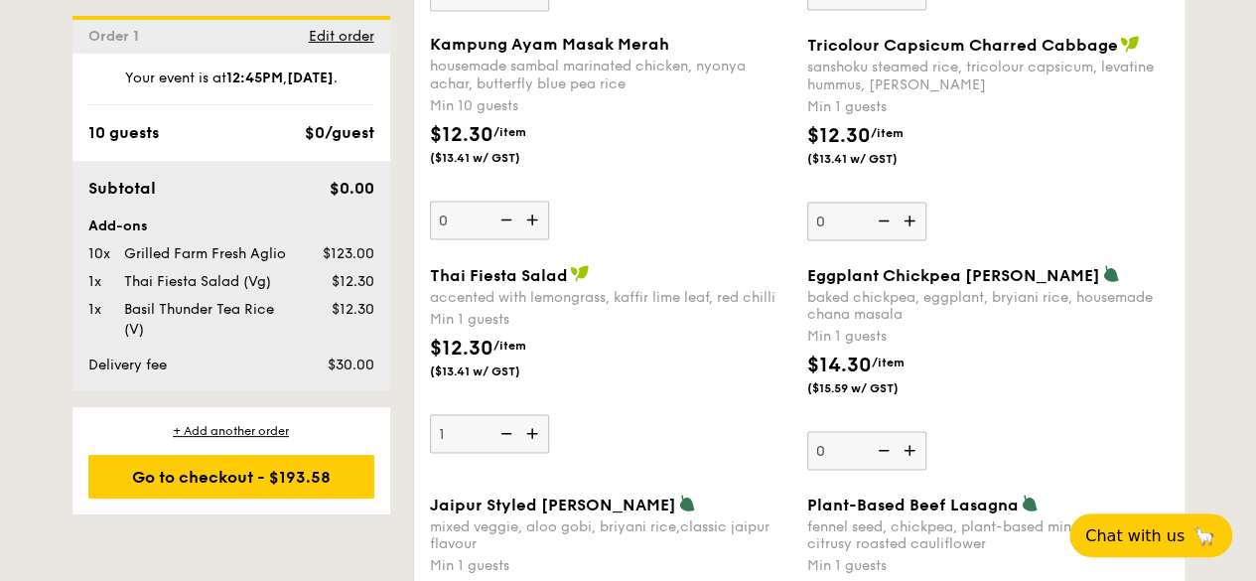
click at [508, 424] on img at bounding box center [505, 433] width 30 height 38
click at [508, 424] on input "1" at bounding box center [489, 433] width 119 height 39
type input "0"
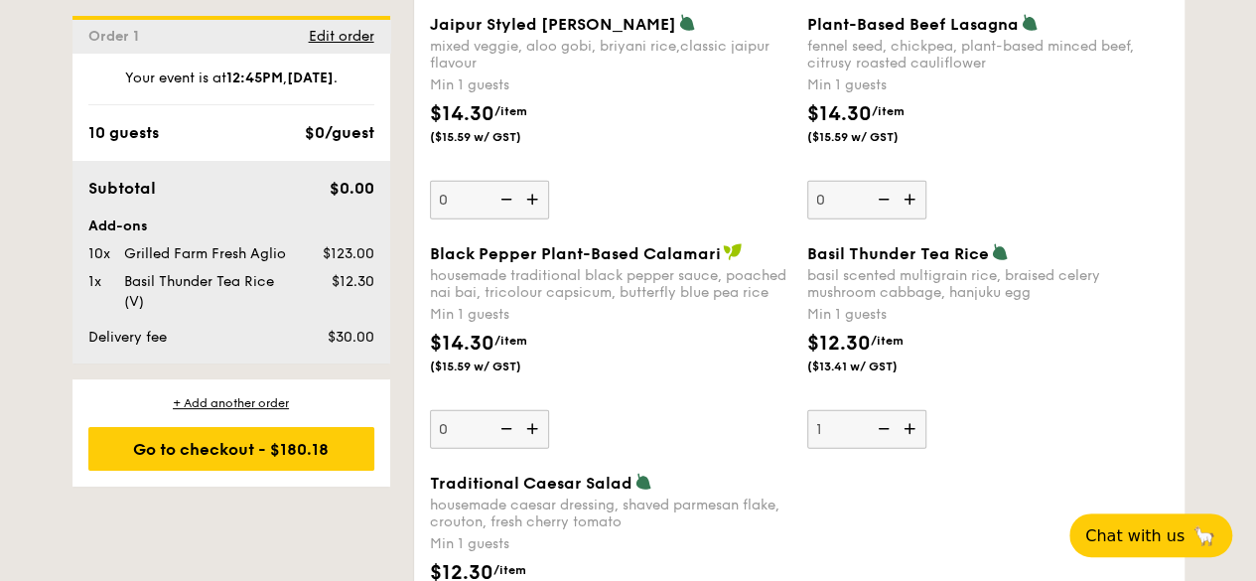
scroll to position [2291, 0]
click at [908, 420] on img at bounding box center [912, 428] width 30 height 38
click at [908, 420] on input "1" at bounding box center [867, 428] width 119 height 39
click at [908, 420] on img at bounding box center [912, 428] width 30 height 38
click at [908, 420] on input "2" at bounding box center [867, 428] width 119 height 39
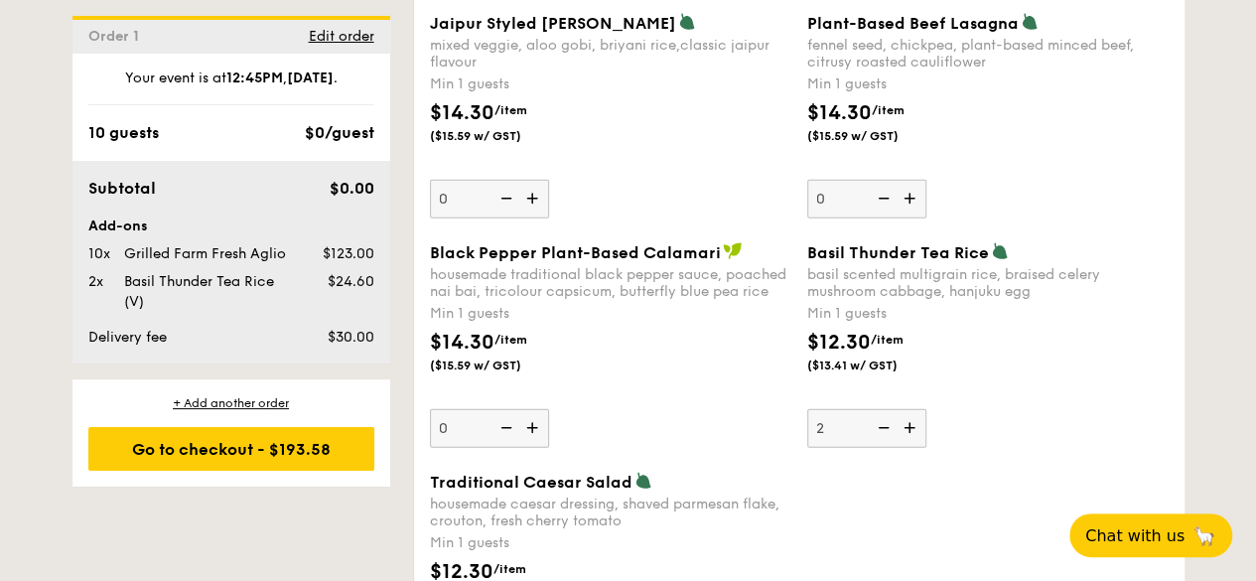
type input "3"
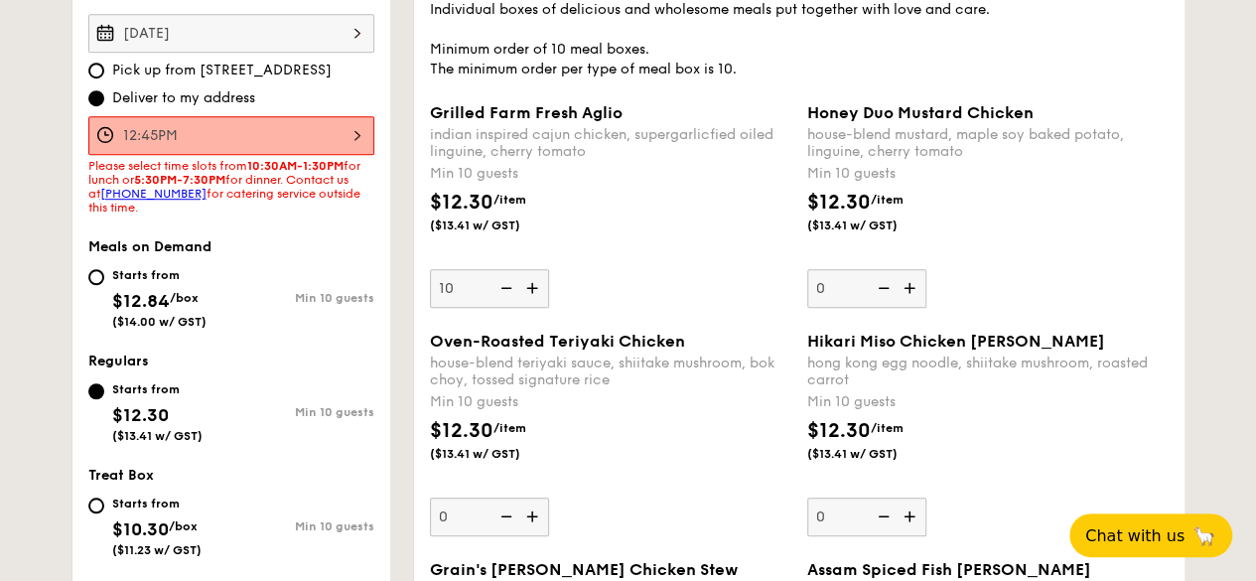
scroll to position [598, 0]
click at [531, 284] on img at bounding box center [534, 289] width 30 height 38
click at [531, 284] on input "10" at bounding box center [489, 289] width 119 height 39
click at [531, 284] on img at bounding box center [534, 289] width 30 height 38
click at [531, 284] on input "11" at bounding box center [489, 289] width 119 height 39
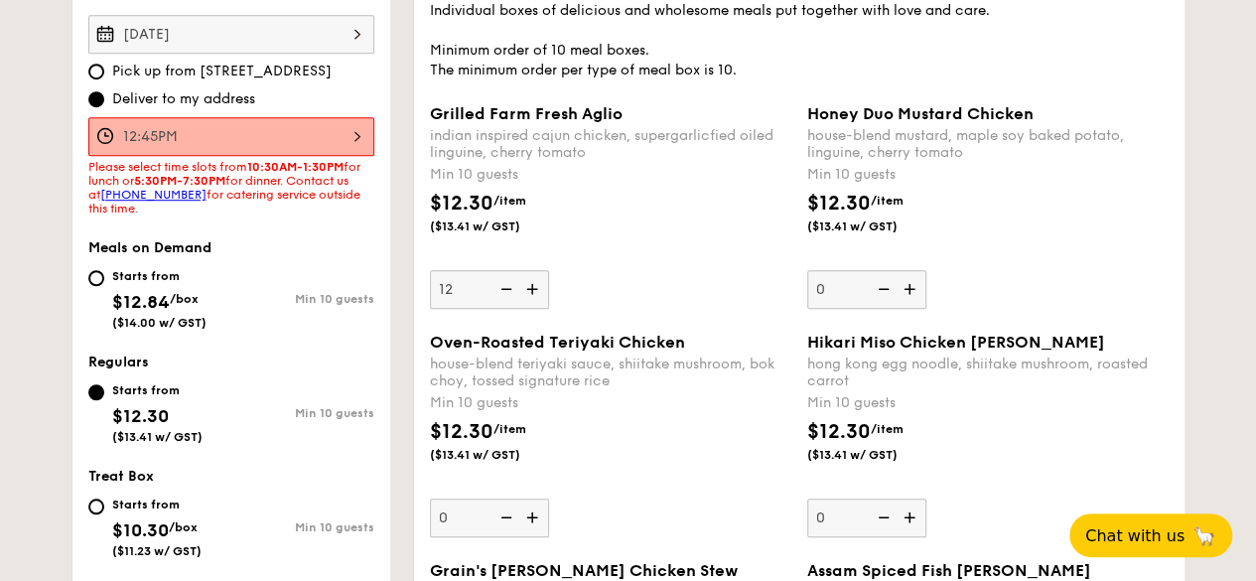
click at [531, 284] on img at bounding box center [534, 289] width 30 height 38
click at [531, 284] on input "12" at bounding box center [489, 289] width 119 height 39
click at [531, 284] on img at bounding box center [534, 289] width 30 height 38
click at [531, 284] on input "13" at bounding box center [489, 289] width 119 height 39
click at [531, 284] on img at bounding box center [534, 289] width 30 height 38
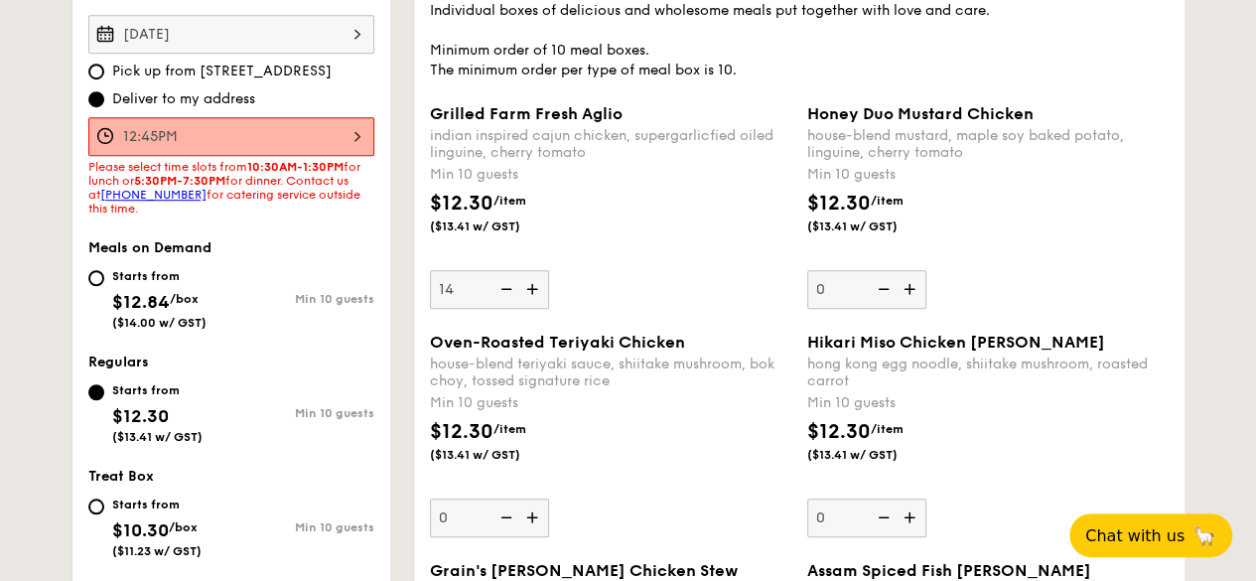
click at [531, 284] on input "14" at bounding box center [489, 289] width 119 height 39
drag, startPoint x: 531, startPoint y: 284, endPoint x: 453, endPoint y: 280, distance: 78.6
click at [453, 280] on div "15" at bounding box center [489, 289] width 119 height 39
click at [453, 280] on input "15" at bounding box center [489, 289] width 119 height 39
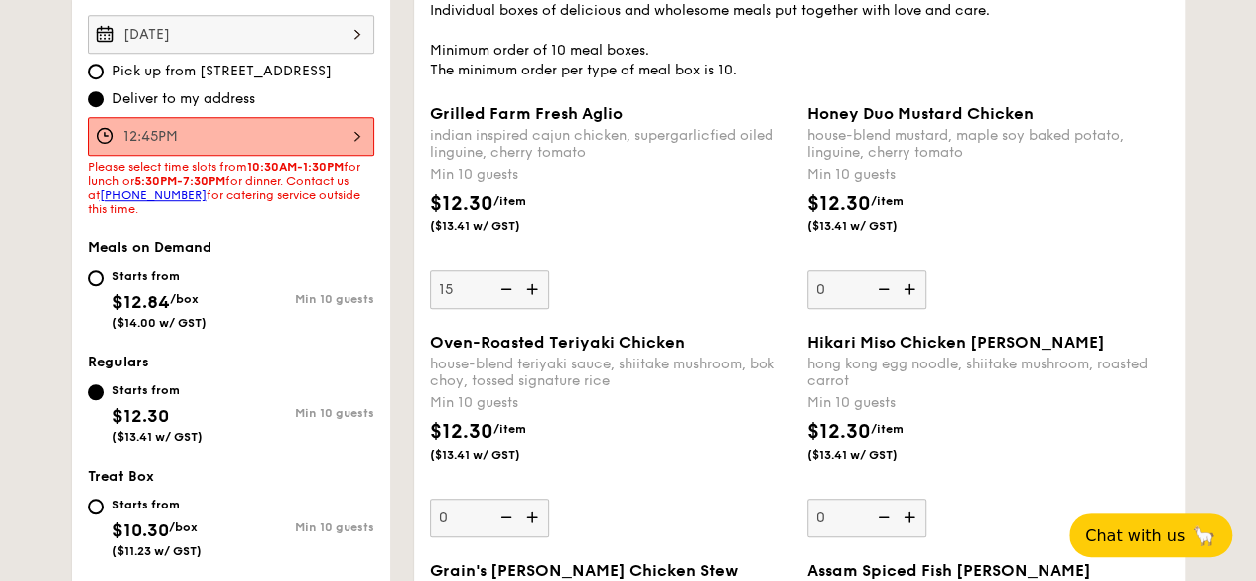
click at [453, 280] on input "15" at bounding box center [489, 289] width 119 height 39
click at [443, 284] on input "15" at bounding box center [489, 289] width 119 height 39
drag, startPoint x: 453, startPoint y: 285, endPoint x: 429, endPoint y: 281, distance: 24.2
click at [430, 281] on input "15" at bounding box center [489, 289] width 119 height 39
drag, startPoint x: 453, startPoint y: 287, endPoint x: 421, endPoint y: 285, distance: 31.8
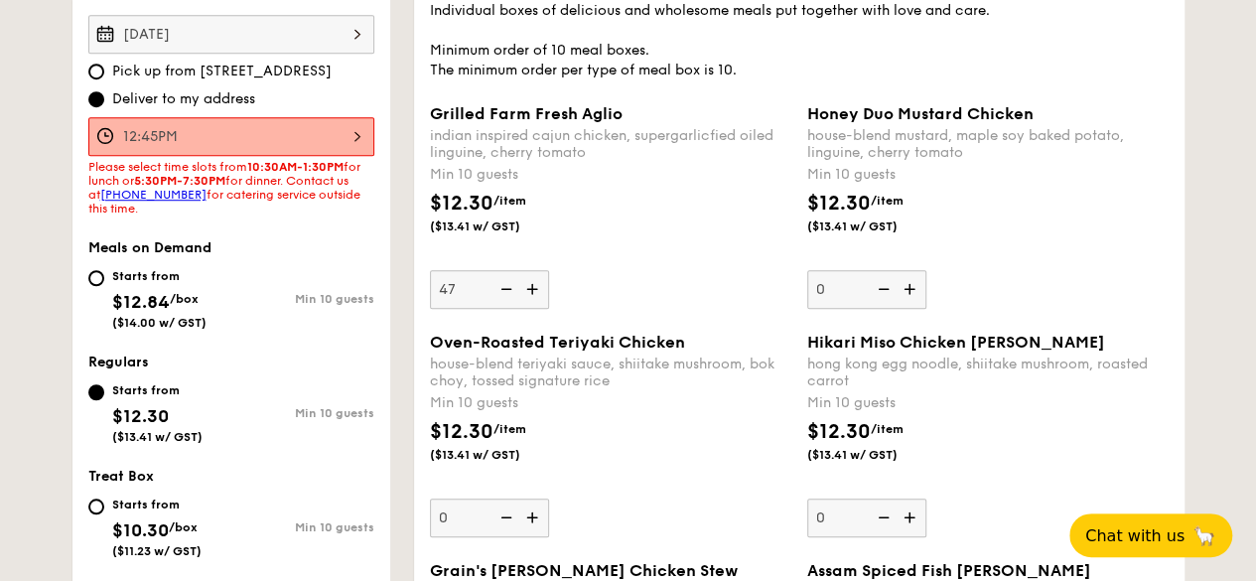
click at [422, 285] on div "Grilled Farm Fresh Aglio indian inspired cajun chicken, supergarlicfied oiled l…" at bounding box center [610, 206] width 377 height 205
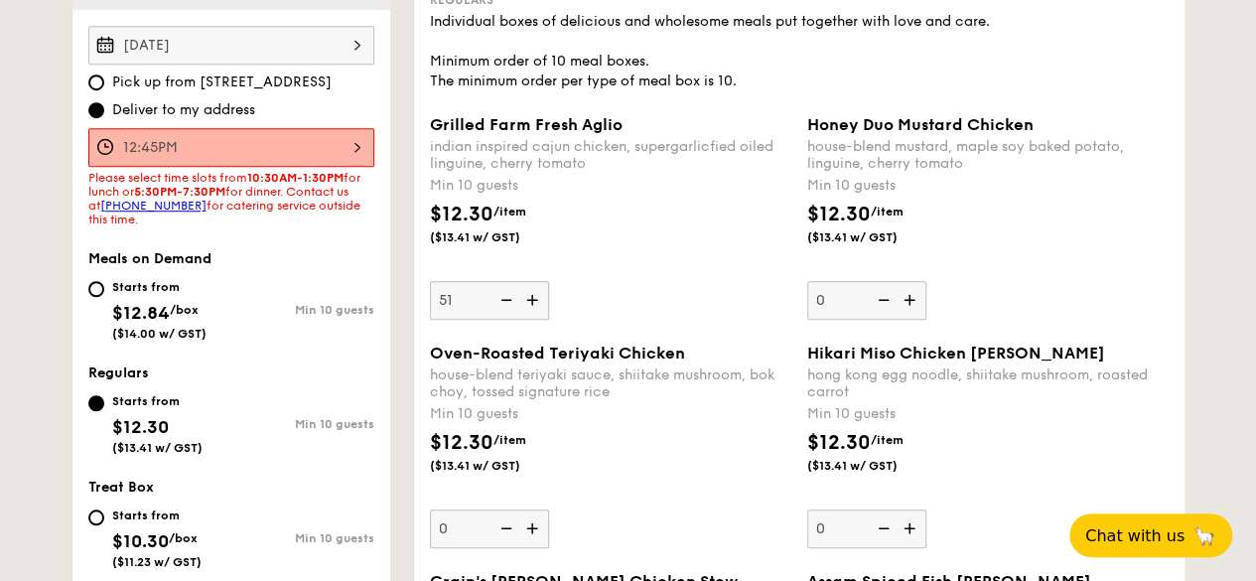
scroll to position [627, 0]
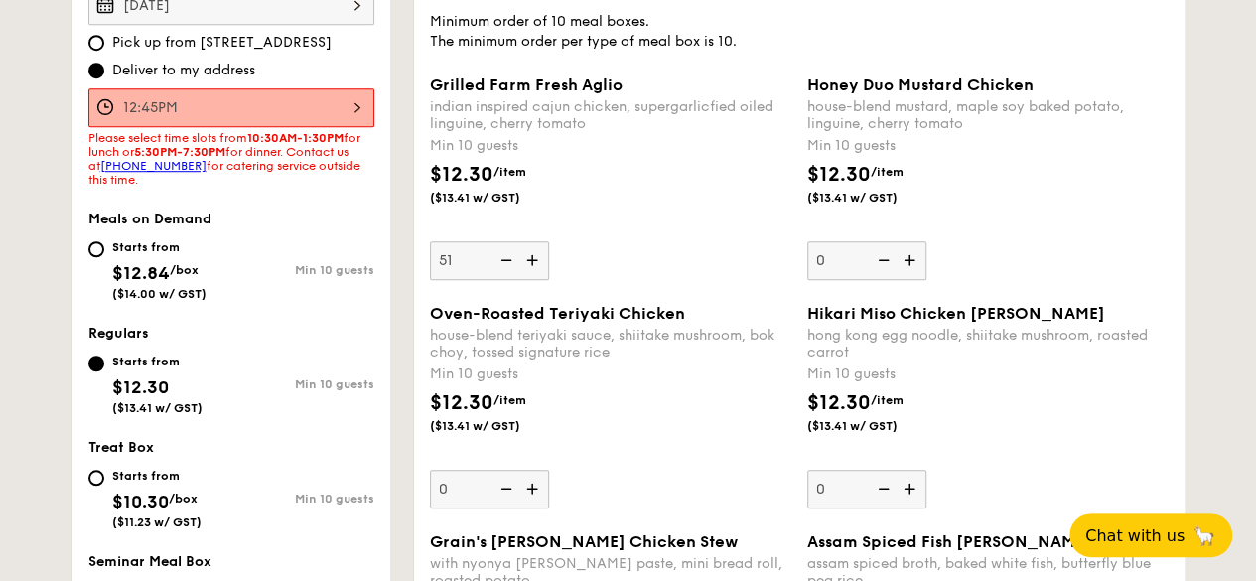
click at [506, 261] on img at bounding box center [505, 260] width 30 height 38
click at [506, 261] on input "51" at bounding box center [489, 260] width 119 height 39
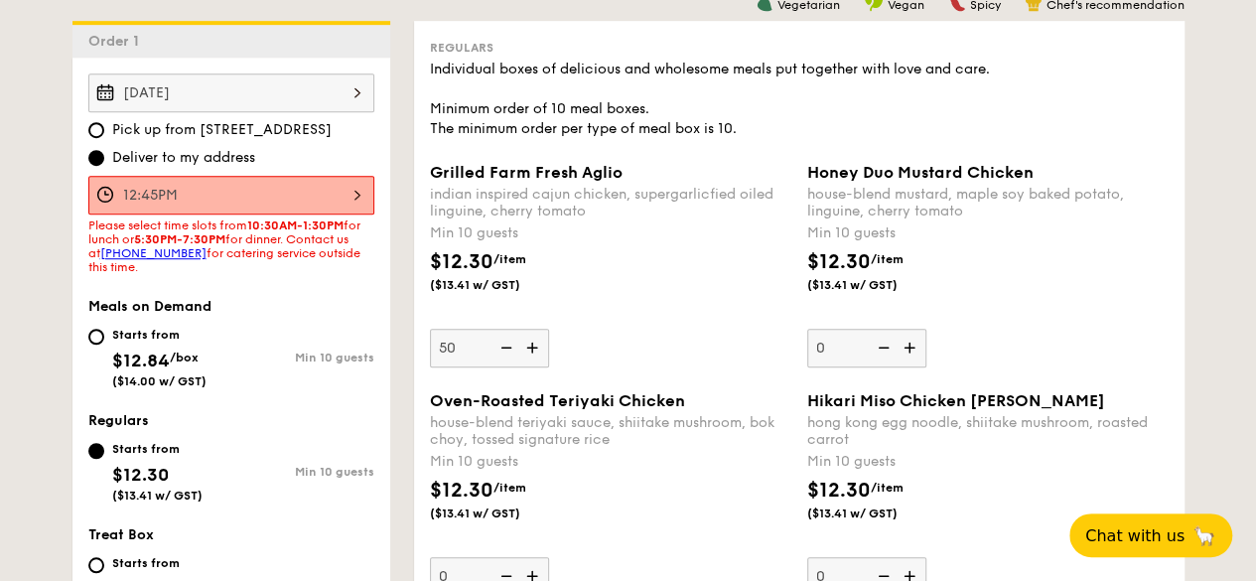
scroll to position [538, 0]
click at [1154, 245] on div "Honey Duo Mustard Chicken house-blend mustard, maple soy baked potato, linguine…" at bounding box center [989, 266] width 362 height 205
click at [927, 330] on input "0" at bounding box center [867, 349] width 119 height 39
click at [507, 349] on img at bounding box center [505, 349] width 30 height 38
click at [507, 349] on input "10" at bounding box center [489, 349] width 119 height 39
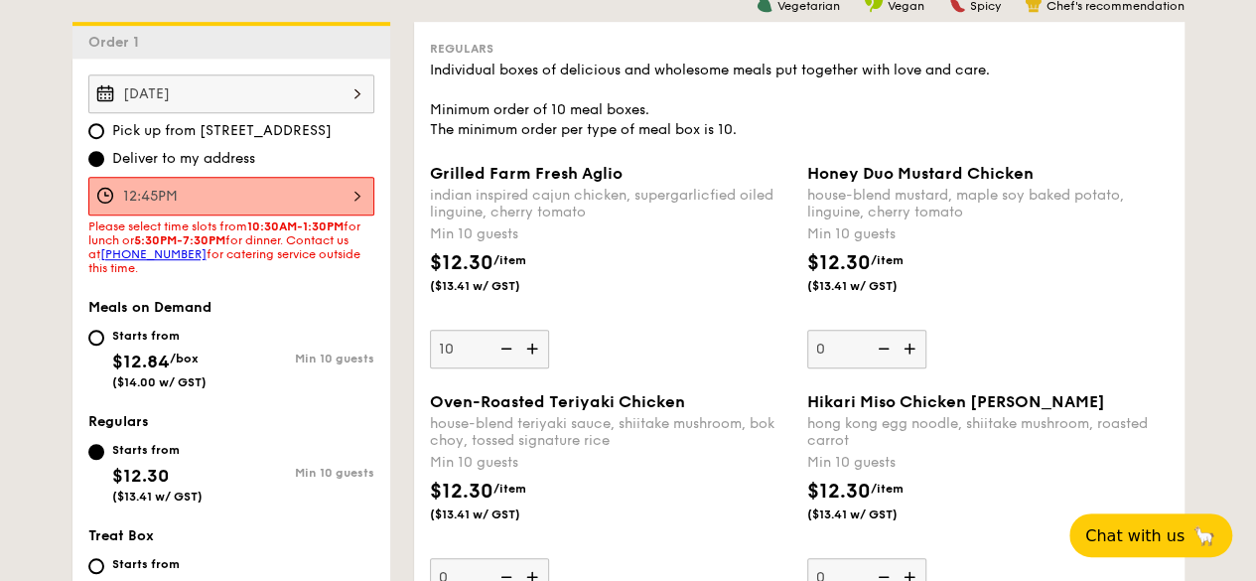
type input "0"
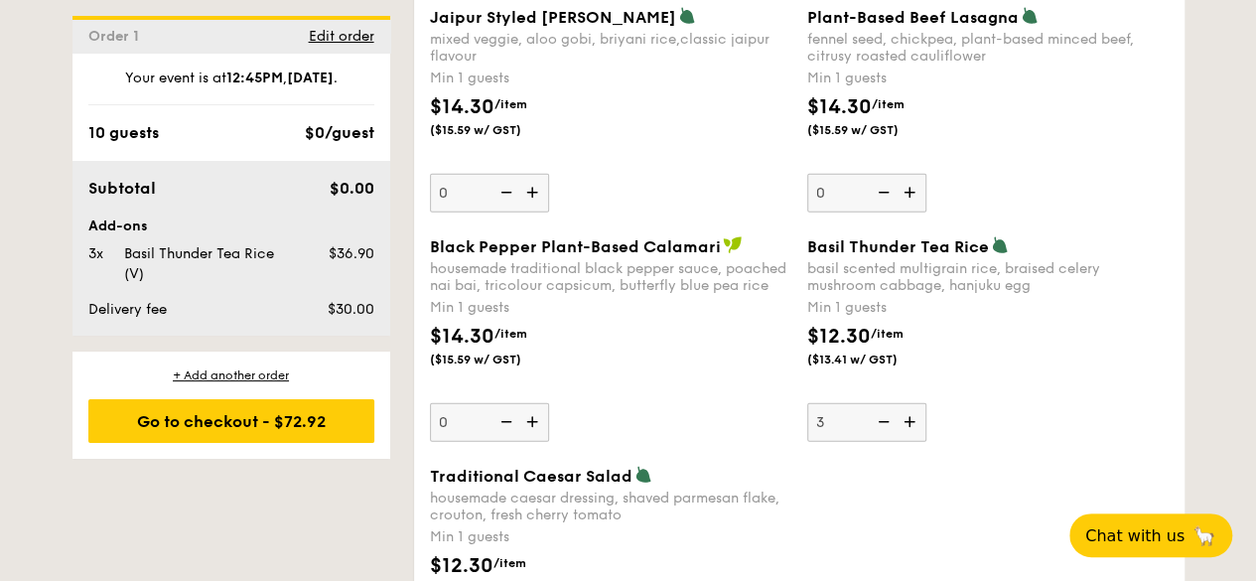
scroll to position [2296, 0]
click at [877, 414] on img at bounding box center [882, 423] width 30 height 38
click at [877, 414] on input "3" at bounding box center [867, 423] width 119 height 39
click at [877, 414] on img at bounding box center [882, 423] width 30 height 38
click at [877, 414] on input "2" at bounding box center [867, 423] width 119 height 39
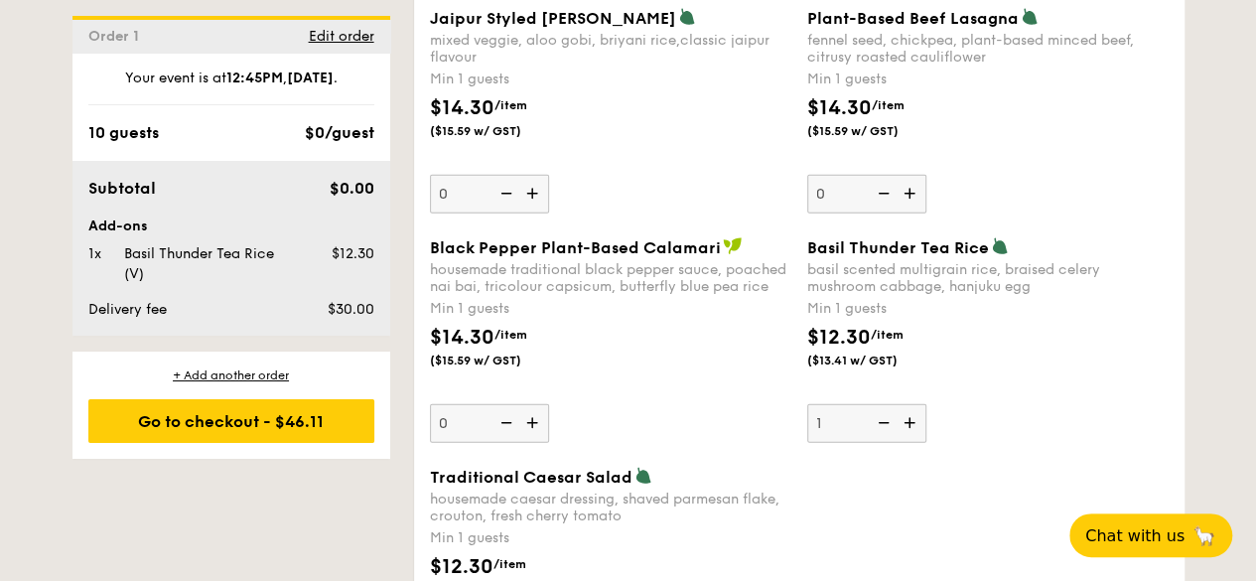
click at [877, 414] on img at bounding box center [882, 423] width 30 height 38
click at [877, 414] on input "1" at bounding box center [867, 423] width 119 height 39
type input "0"
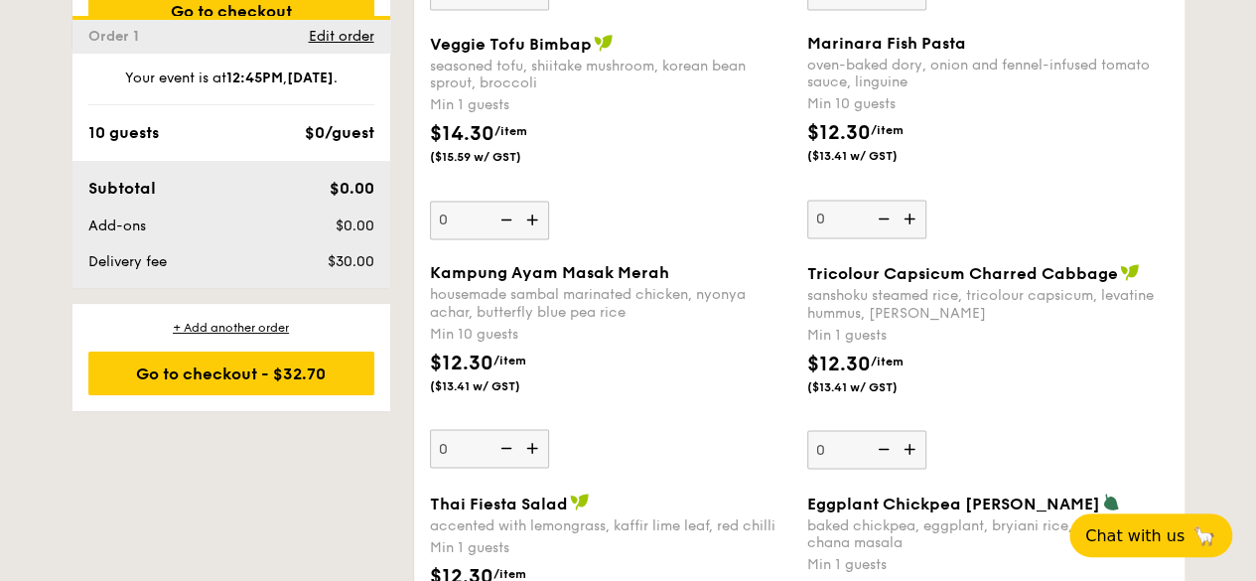
scroll to position [1867, 0]
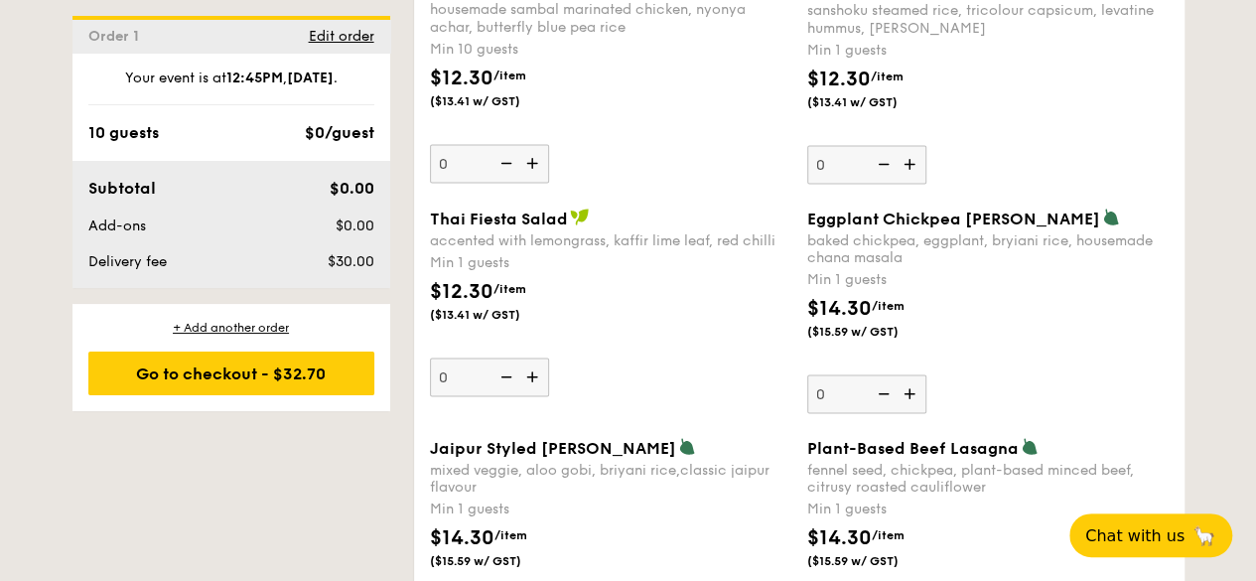
click at [528, 371] on img at bounding box center [534, 377] width 30 height 38
click at [528, 371] on input "0" at bounding box center [489, 377] width 119 height 39
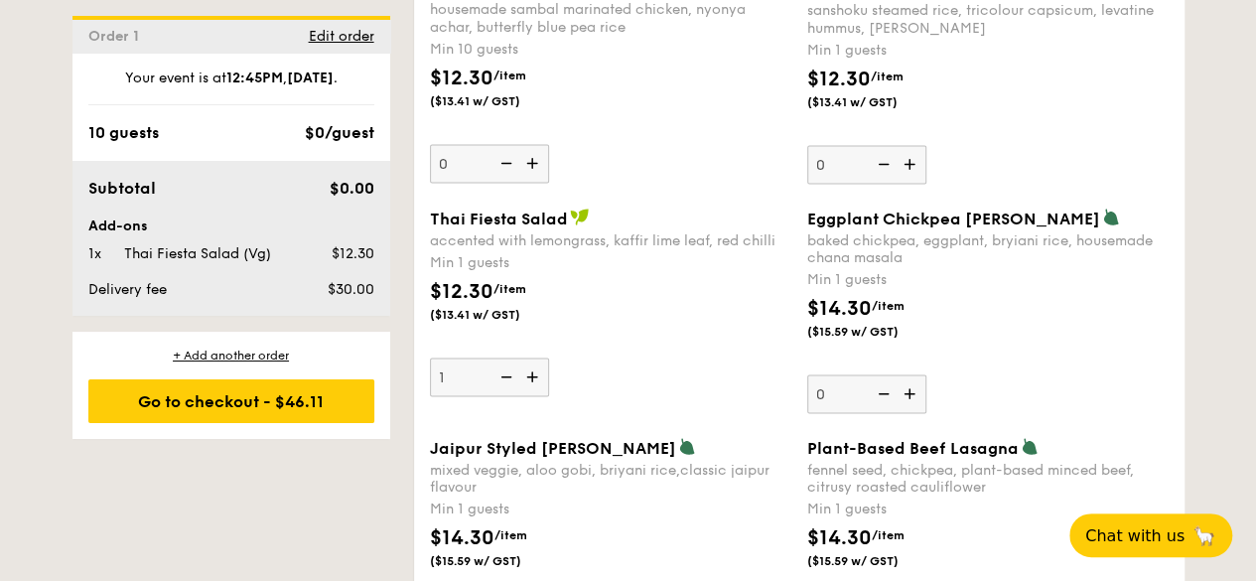
click at [528, 371] on img at bounding box center [534, 377] width 30 height 38
click at [528, 371] on input "1" at bounding box center [489, 377] width 119 height 39
click at [528, 371] on img at bounding box center [534, 377] width 30 height 38
click at [528, 371] on input "2" at bounding box center [489, 377] width 119 height 39
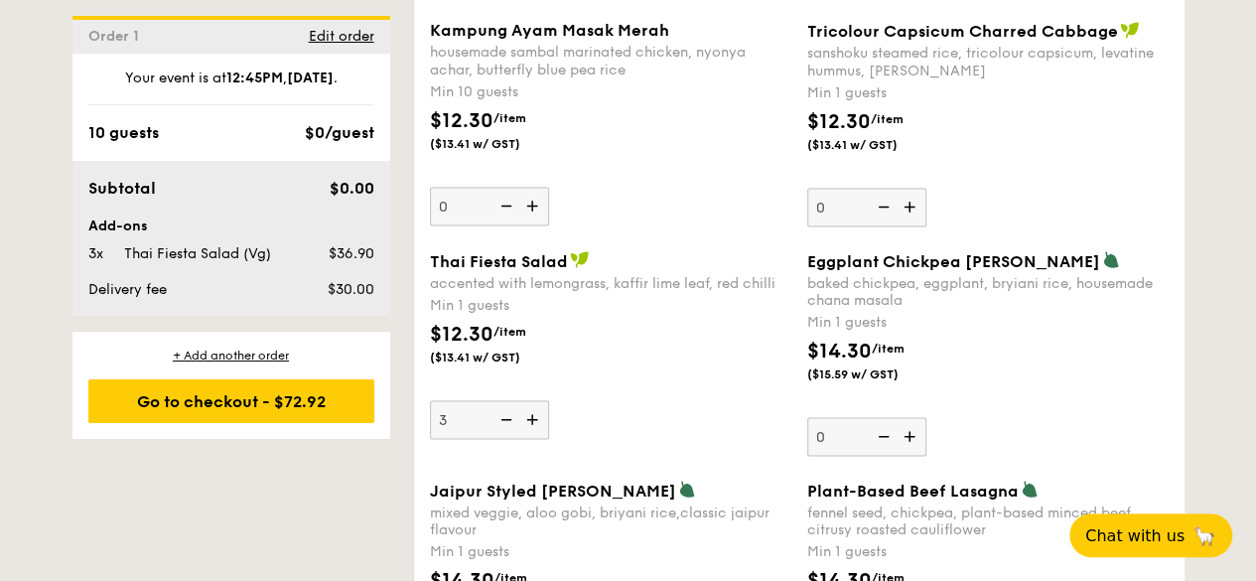
scroll to position [1739, 0]
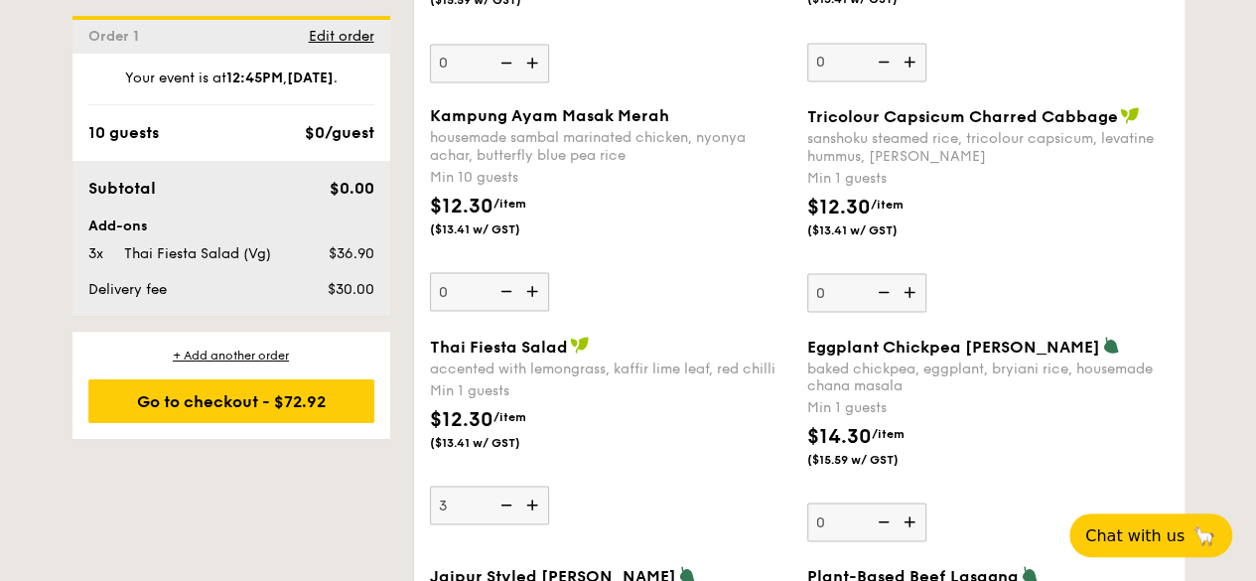
click at [503, 500] on img at bounding box center [505, 505] width 30 height 38
click at [503, 500] on input "3" at bounding box center [489, 505] width 119 height 39
click at [503, 500] on img at bounding box center [505, 505] width 30 height 38
click at [503, 500] on input "2" at bounding box center [489, 505] width 119 height 39
click at [503, 500] on img at bounding box center [505, 505] width 30 height 38
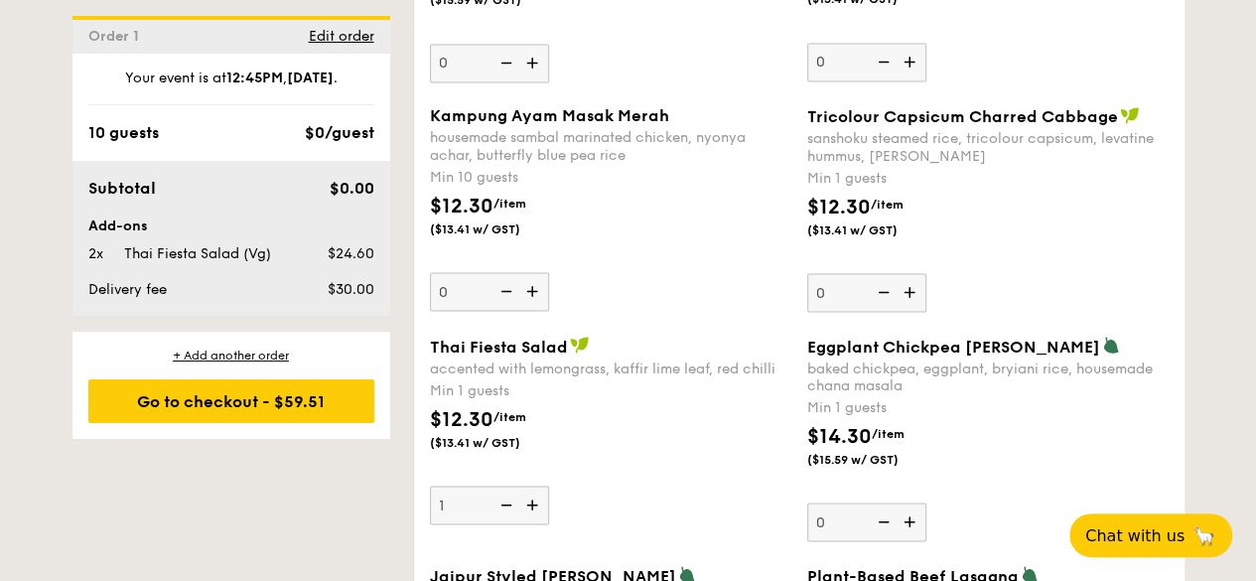
click at [503, 500] on input "1" at bounding box center [489, 505] width 119 height 39
type input "0"
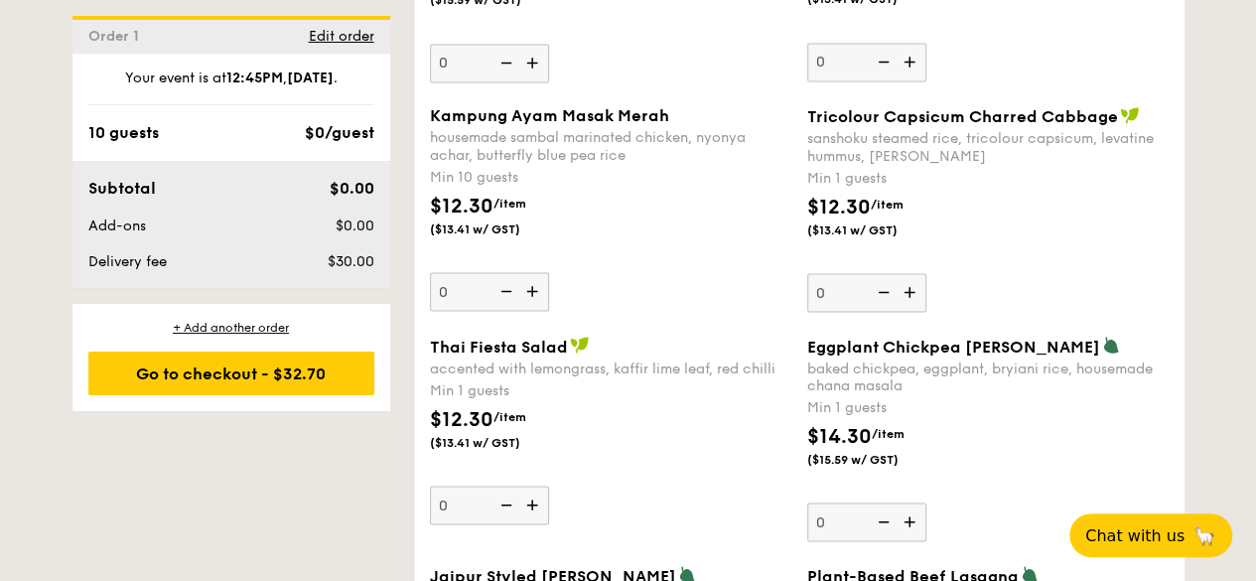
scroll to position [1688, 0]
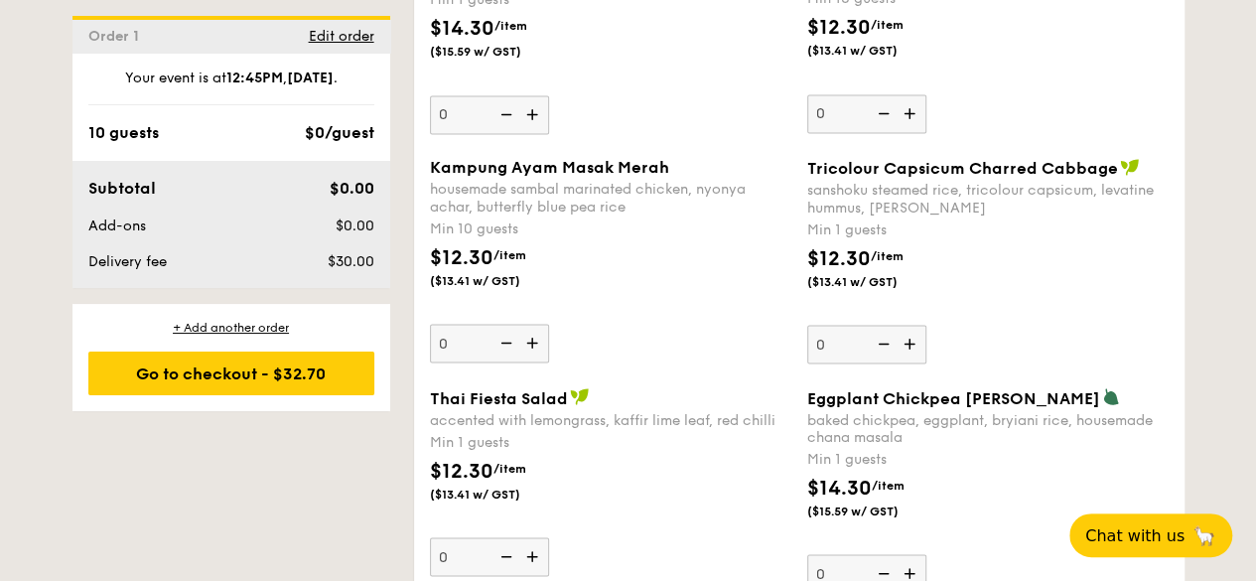
click at [894, 159] on span "Tricolour Capsicum Charred Cabbage" at bounding box center [963, 168] width 311 height 19
click at [894, 325] on input "0" at bounding box center [867, 344] width 119 height 39
click at [894, 159] on span "Tricolour Capsicum Charred Cabbage" at bounding box center [963, 168] width 311 height 19
click at [894, 325] on input "0" at bounding box center [867, 344] width 119 height 39
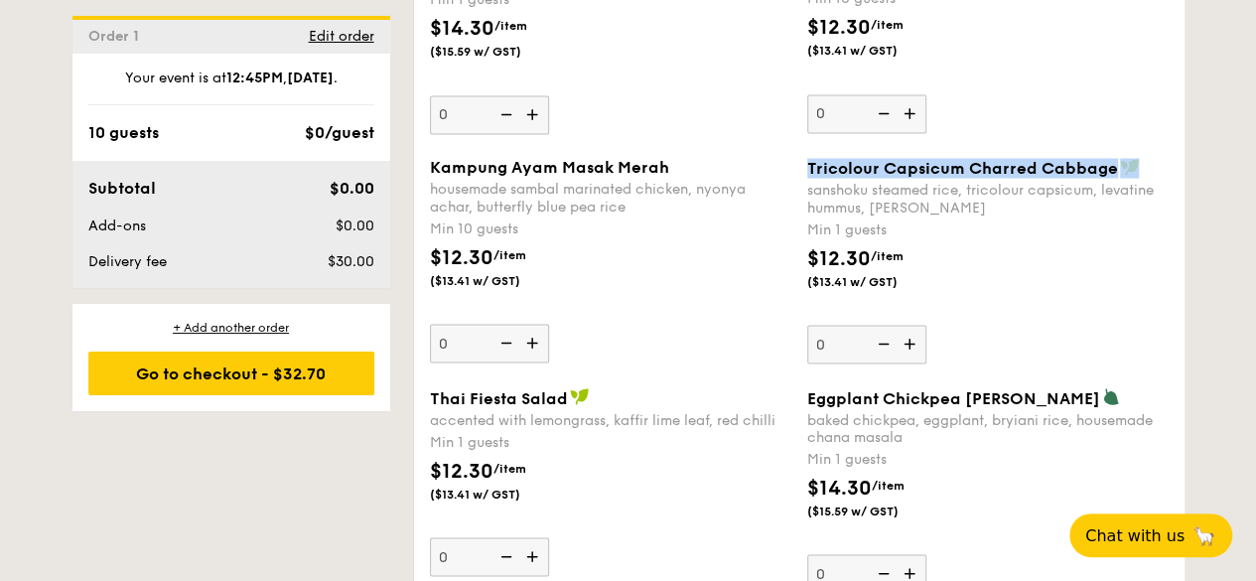
click at [894, 159] on span "Tricolour Capsicum Charred Cabbage" at bounding box center [963, 168] width 311 height 19
click at [894, 325] on input "0" at bounding box center [867, 344] width 119 height 39
copy div "Tricolour Capsicum Charred Cabbage"
click at [1051, 170] on span "Tricolour Capsicum Charred Cabbage" at bounding box center [963, 168] width 311 height 19
click at [927, 325] on input "0" at bounding box center [867, 344] width 119 height 39
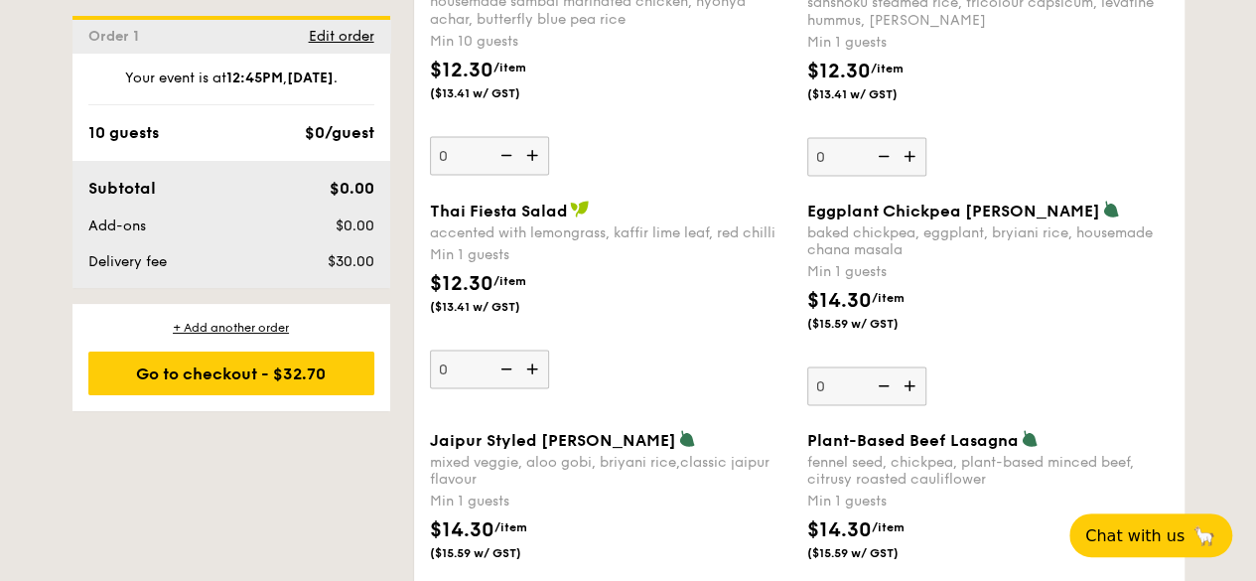
scroll to position [1872, 0]
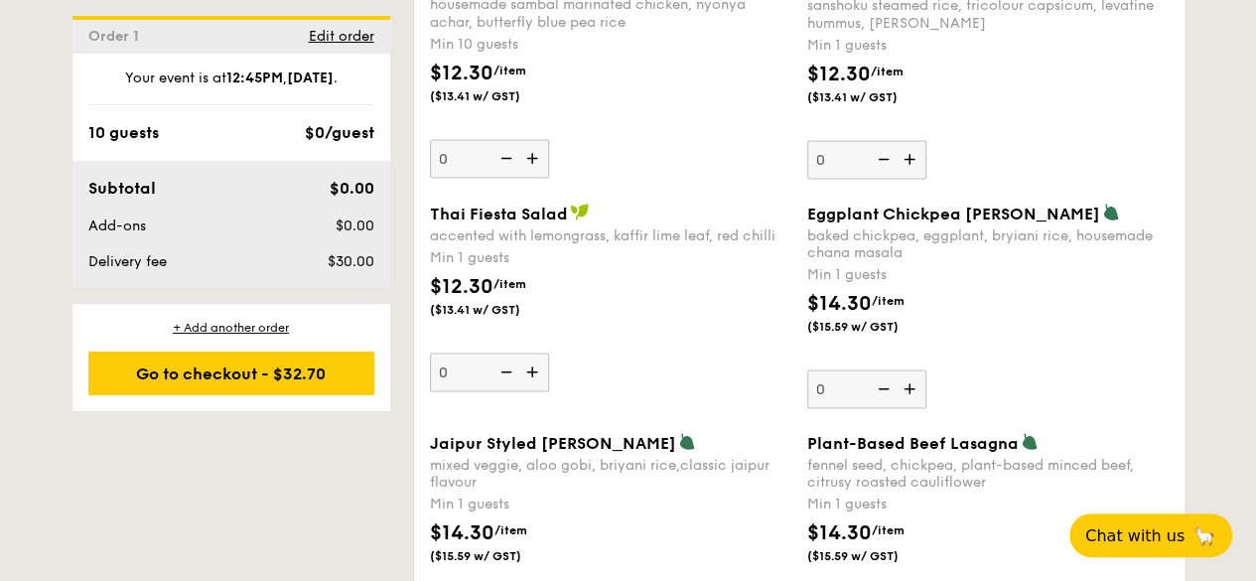
click at [912, 149] on img at bounding box center [912, 159] width 30 height 38
click at [912, 149] on input "0" at bounding box center [867, 159] width 119 height 39
click at [912, 149] on img at bounding box center [912, 159] width 30 height 38
click at [912, 149] on input "1" at bounding box center [867, 159] width 119 height 39
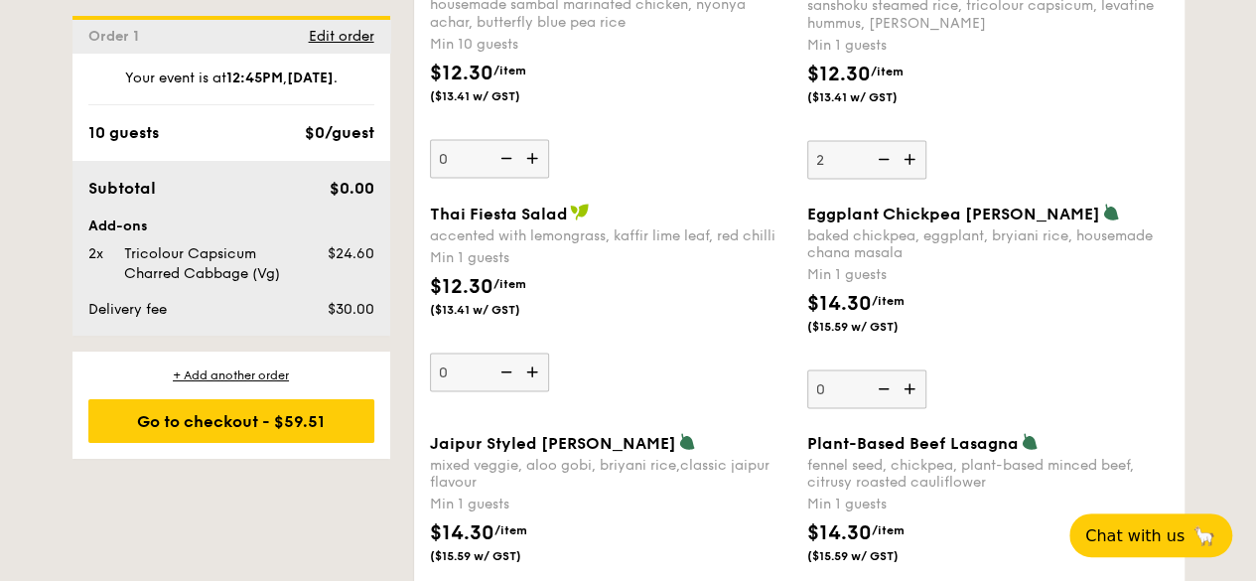
click at [912, 149] on img at bounding box center [912, 159] width 30 height 38
click at [912, 149] on input "2" at bounding box center [867, 159] width 119 height 39
type input "3"
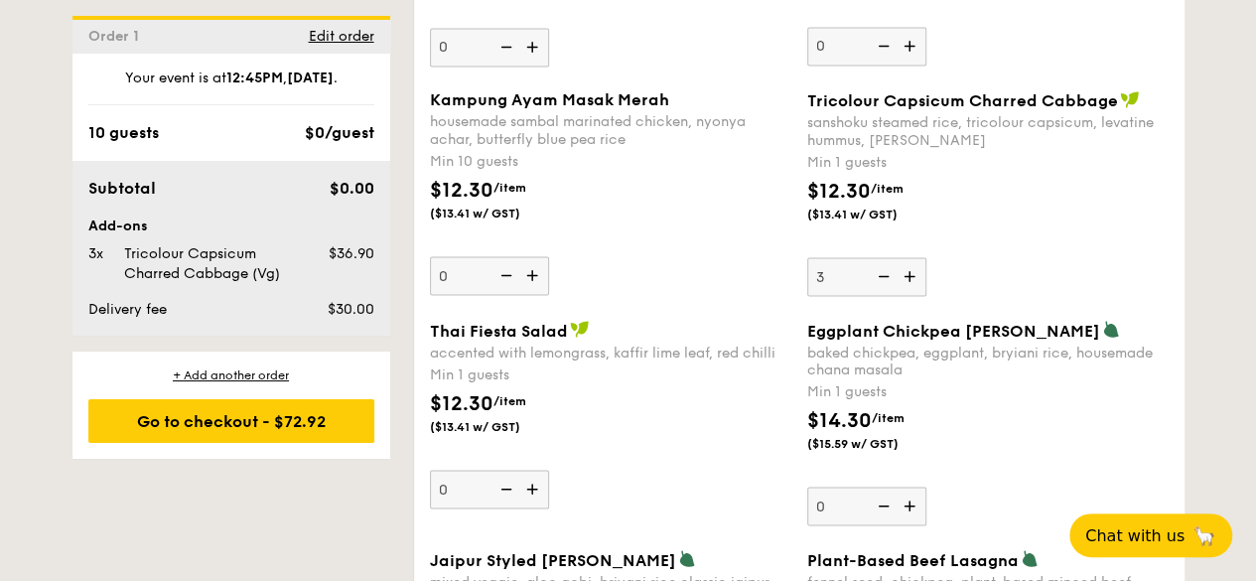
scroll to position [1757, 0]
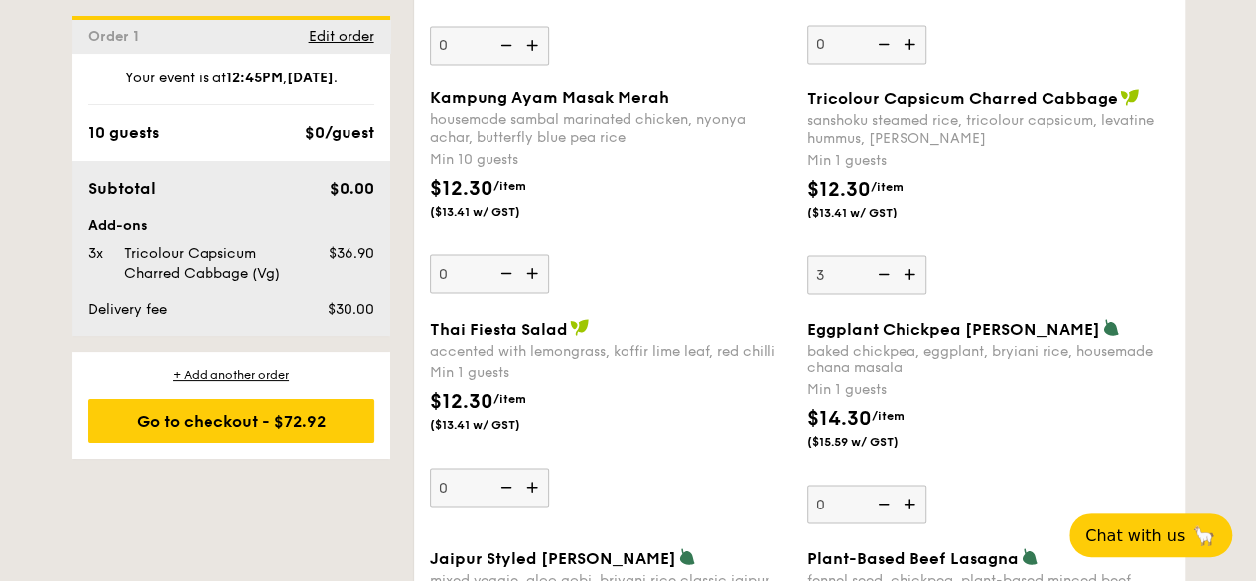
click at [1182, 93] on div "Regulars Individual boxes of delicious and wholesome meals put together with lo…" at bounding box center [799, 27] width 771 height 2448
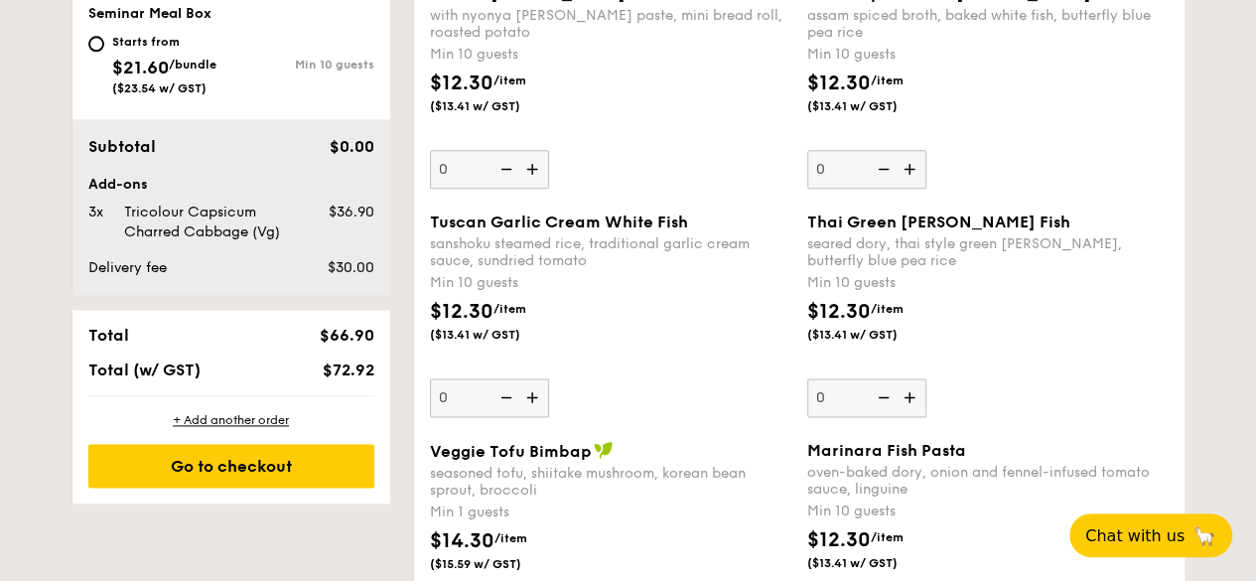
scroll to position [1202, 0]
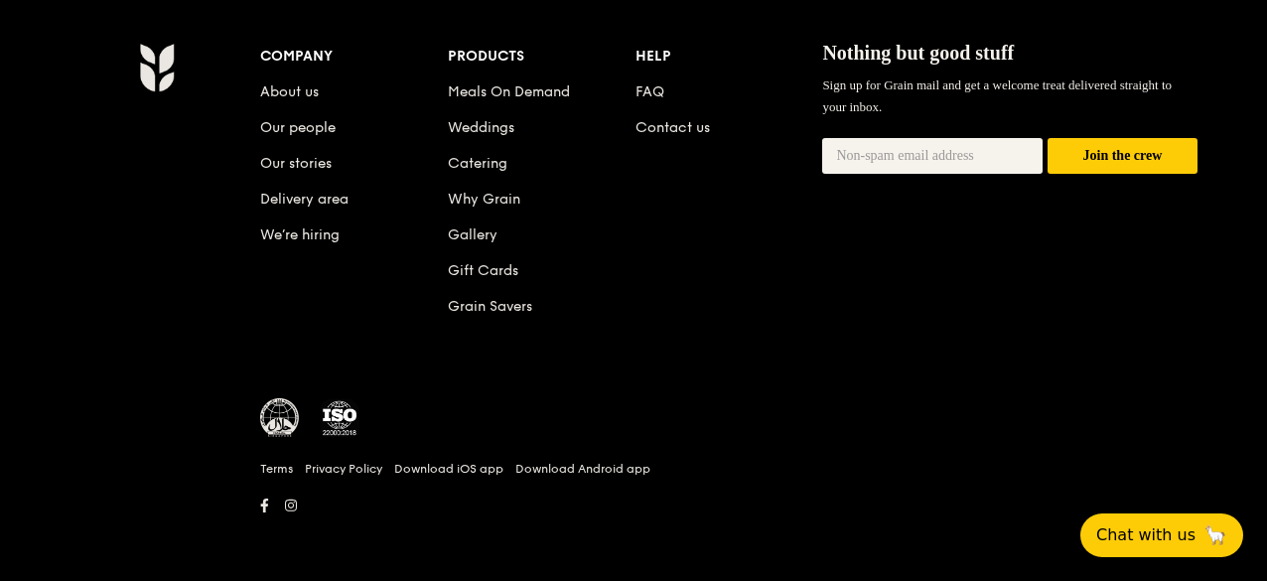
scroll to position [2065, 0]
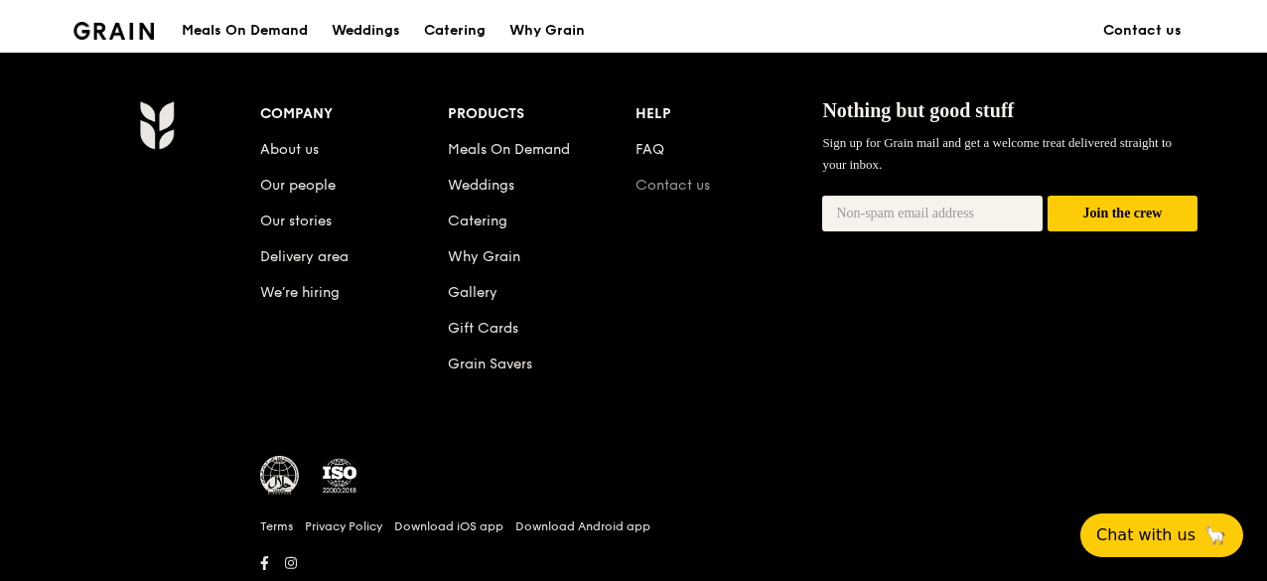
click at [698, 182] on link "Contact us" at bounding box center [673, 185] width 74 height 17
